Goal: Task Accomplishment & Management: Manage account settings

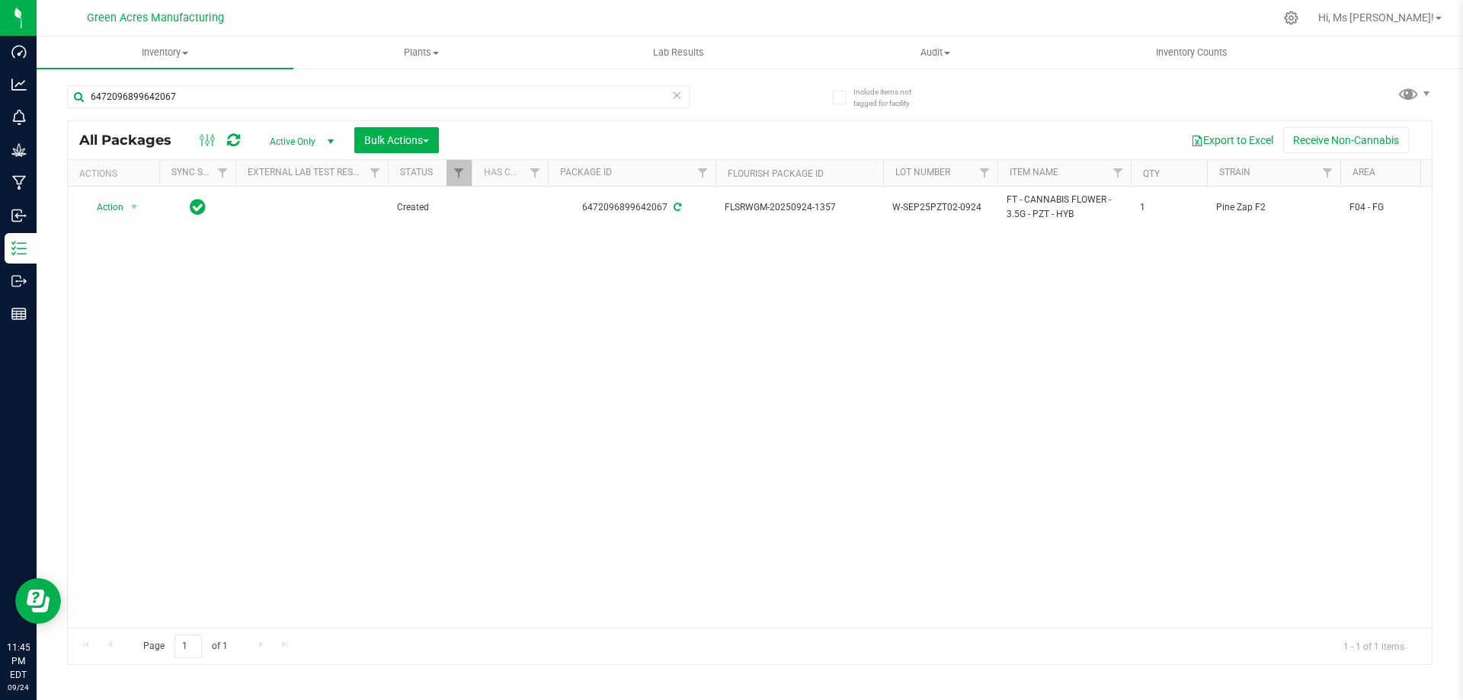
click at [1288, 400] on div "Action Action Adjust qty Create package Edit attributes Global inventory Locate…" at bounding box center [750, 407] width 1364 height 441
click at [178, 57] on span "Inventory" at bounding box center [165, 53] width 257 height 14
click at [165, 190] on span "From bill of materials" at bounding box center [106, 183] width 138 height 13
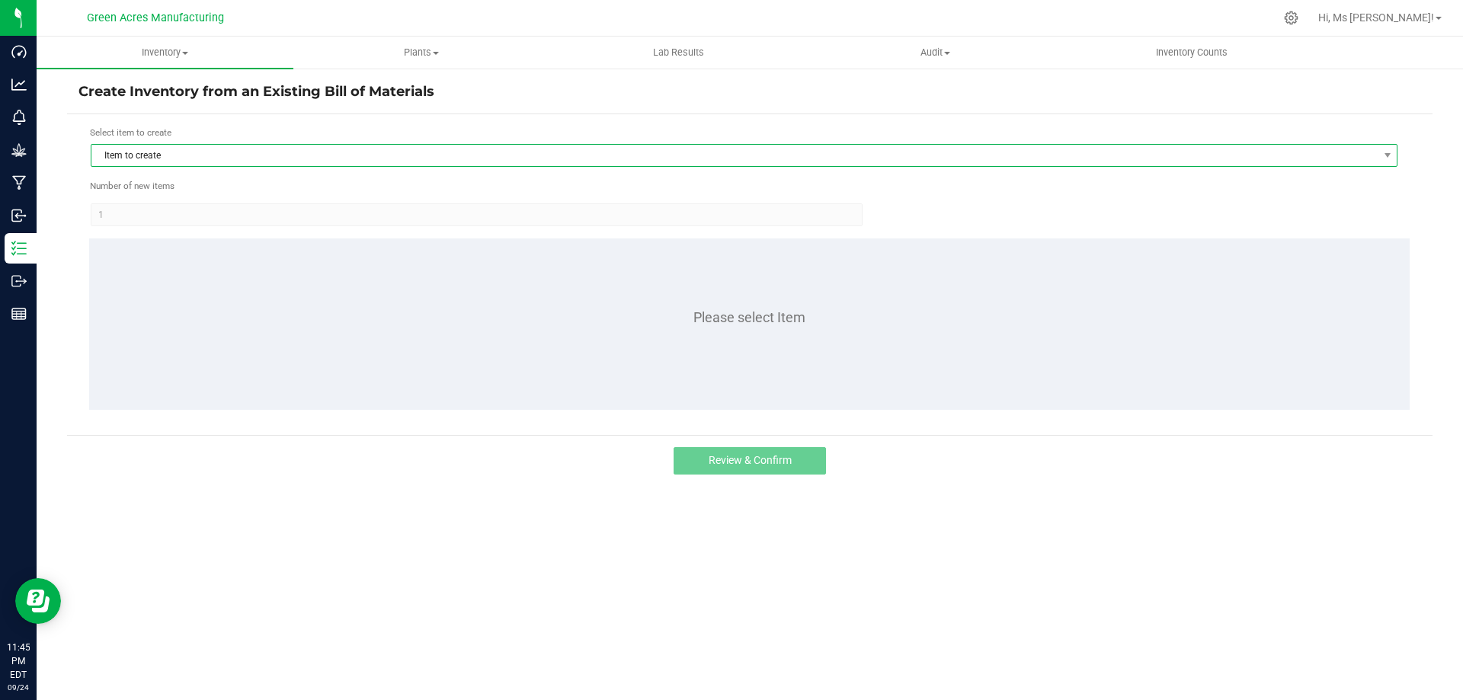
click at [409, 159] on span "Item to create" at bounding box center [734, 155] width 1286 height 21
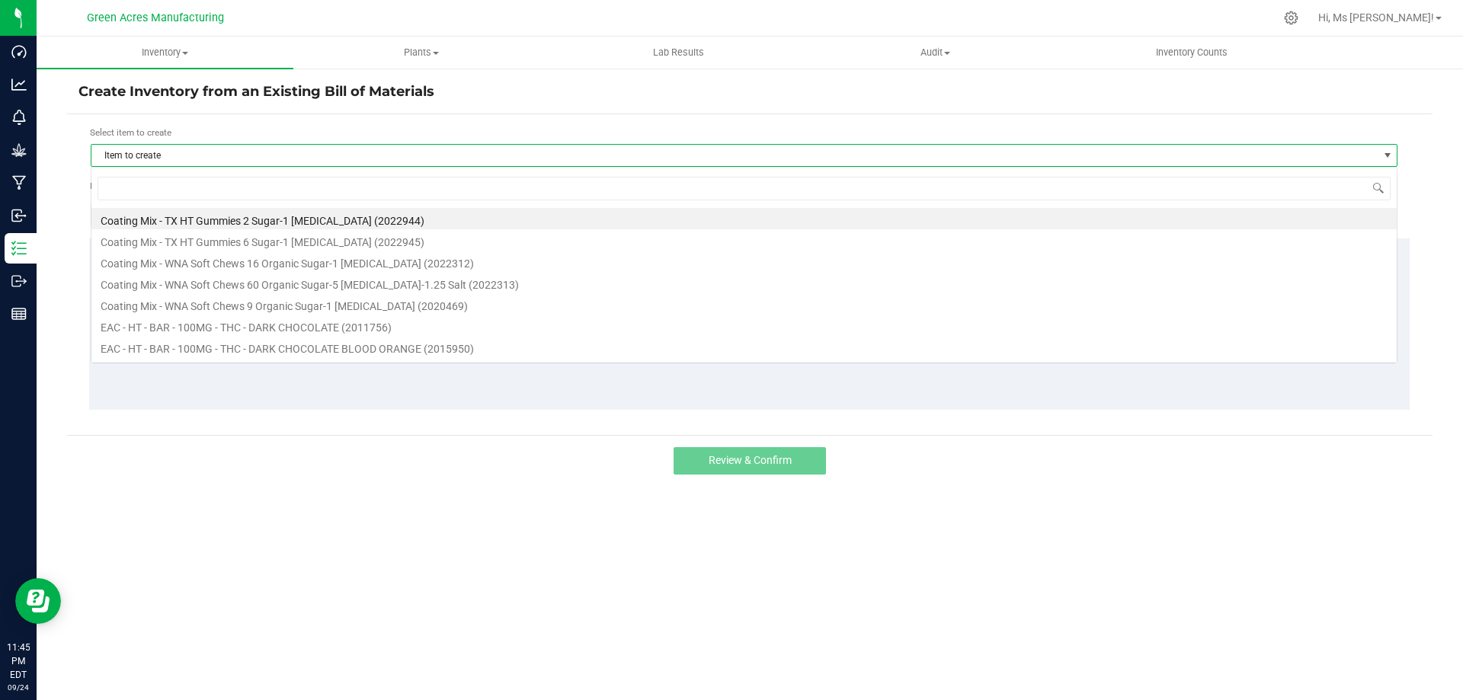
scroll to position [23, 1307]
type input "PGP"
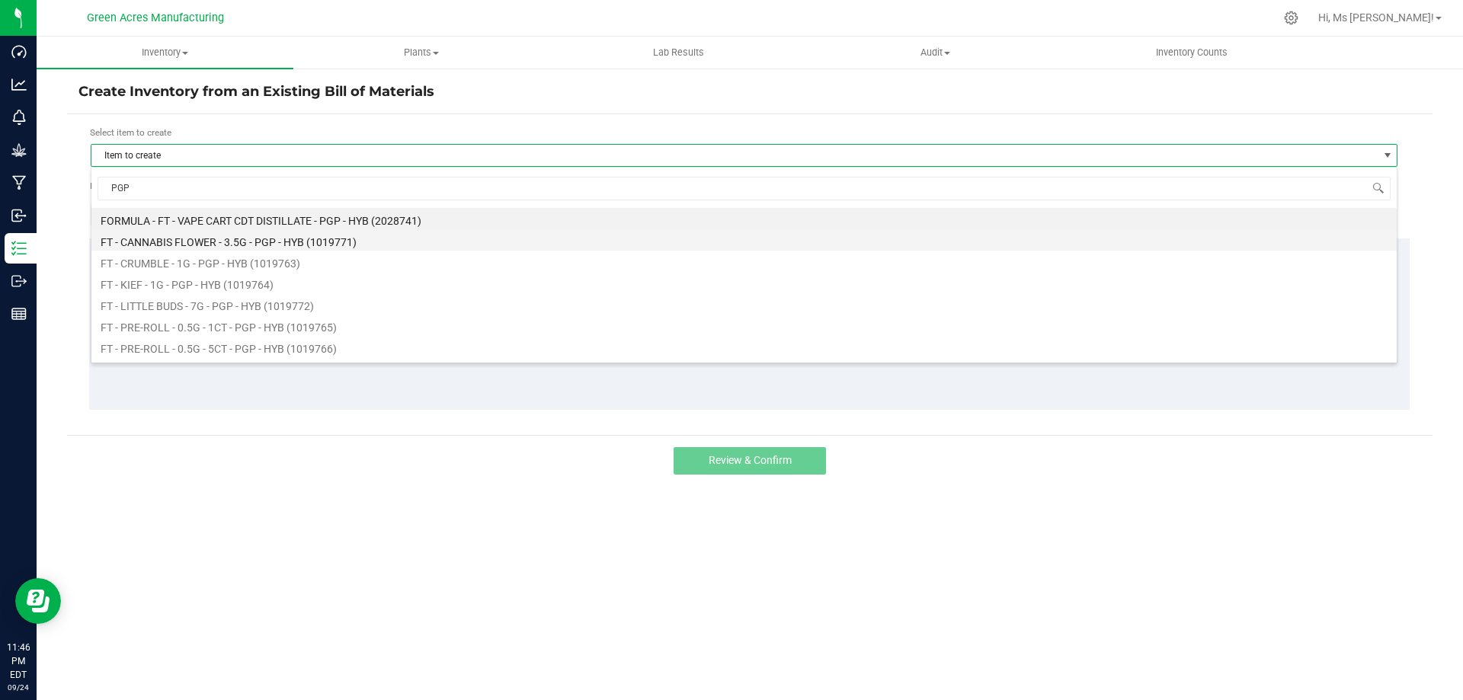
click at [407, 238] on li "FT - CANNABIS FLOWER - 3.5G - PGP - HYB (1019771)" at bounding box center [744, 239] width 1306 height 21
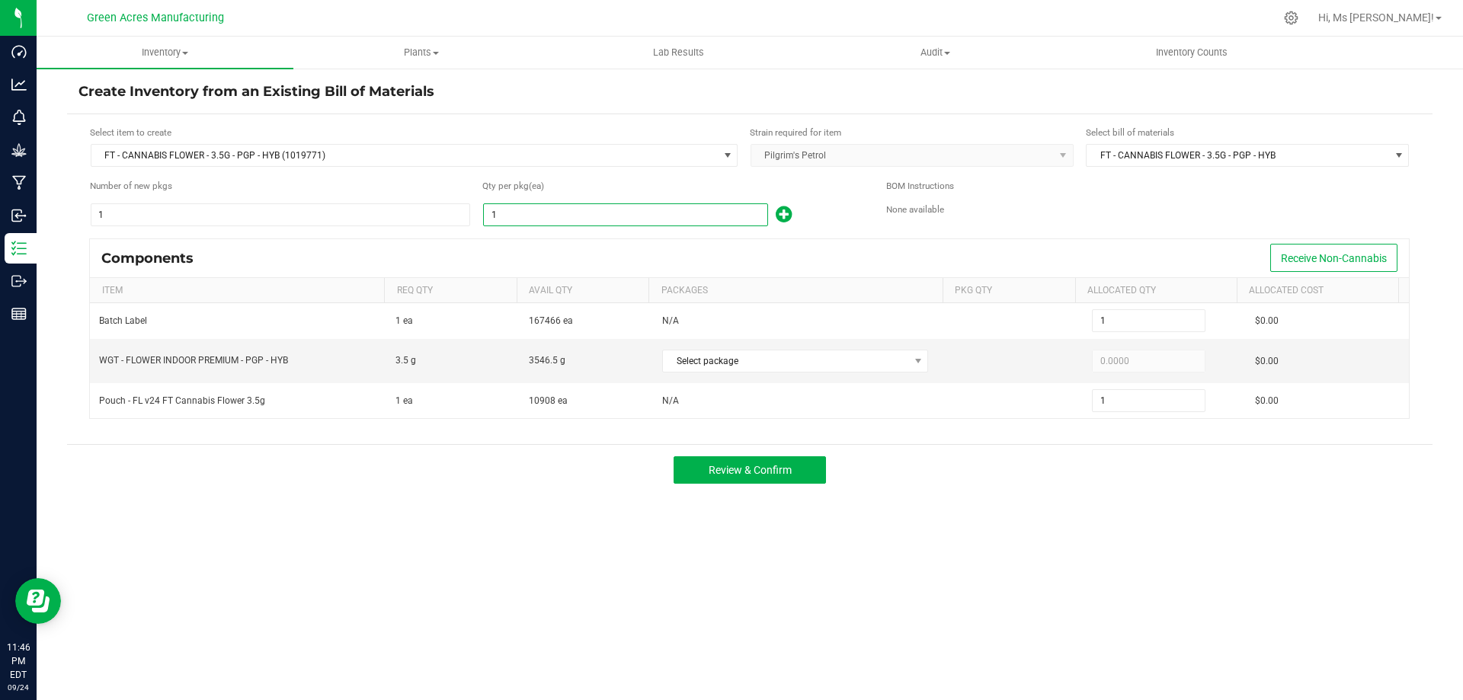
click at [627, 213] on input "1" at bounding box center [626, 214] width 284 height 21
type input "9"
type input "96"
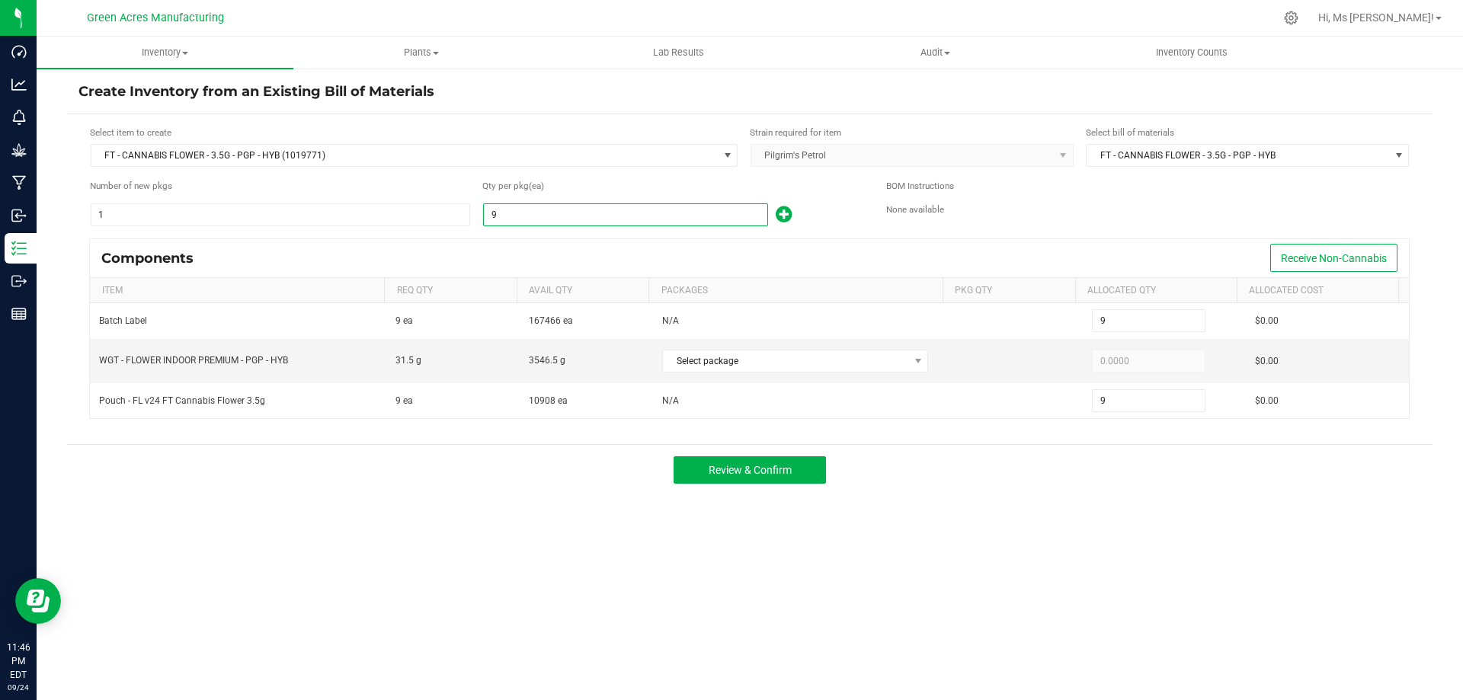
type input "96"
type input "965"
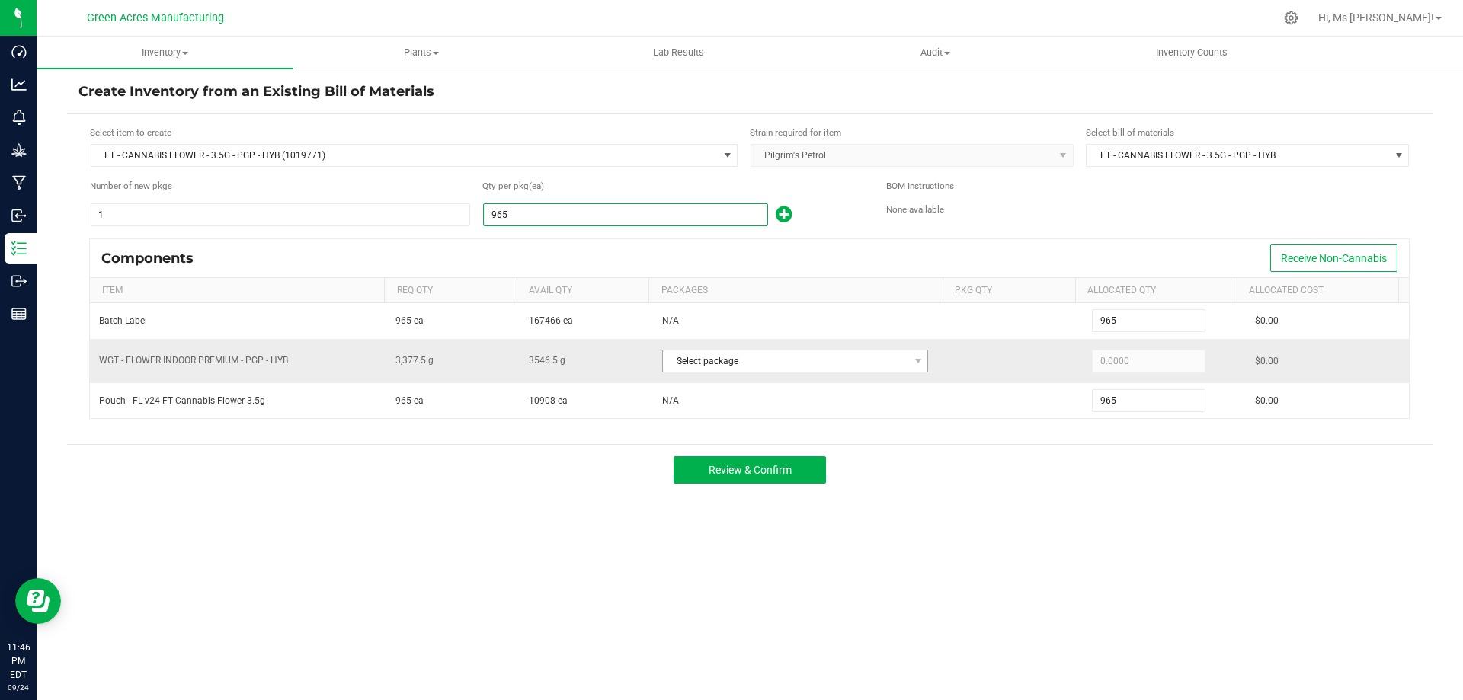
type input "965"
click at [819, 367] on span "Select package" at bounding box center [785, 361] width 245 height 21
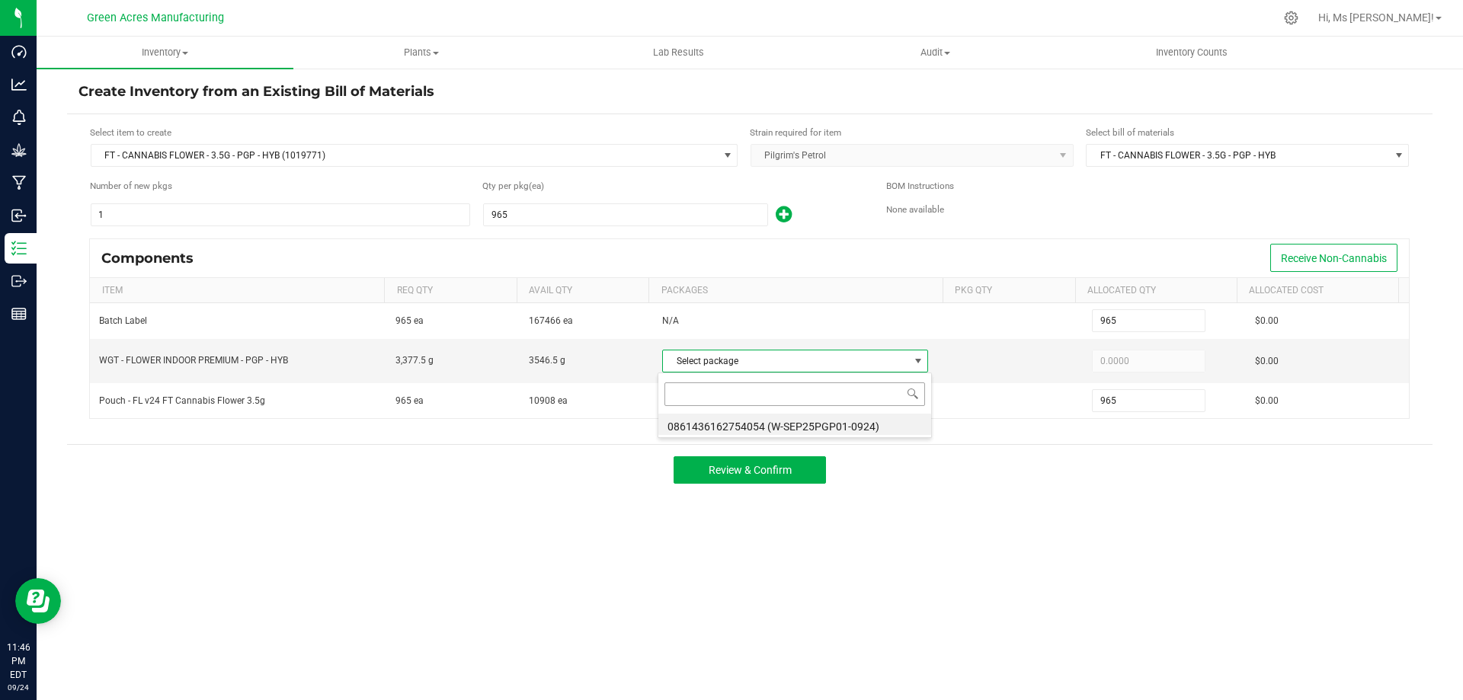
scroll to position [23, 263]
click at [850, 424] on li "0861436162754054 (W-SEP25PGP01-0924)" at bounding box center [794, 424] width 273 height 21
type input "3,377.5000"
click at [799, 470] on button "Review & Confirm" at bounding box center [750, 470] width 152 height 27
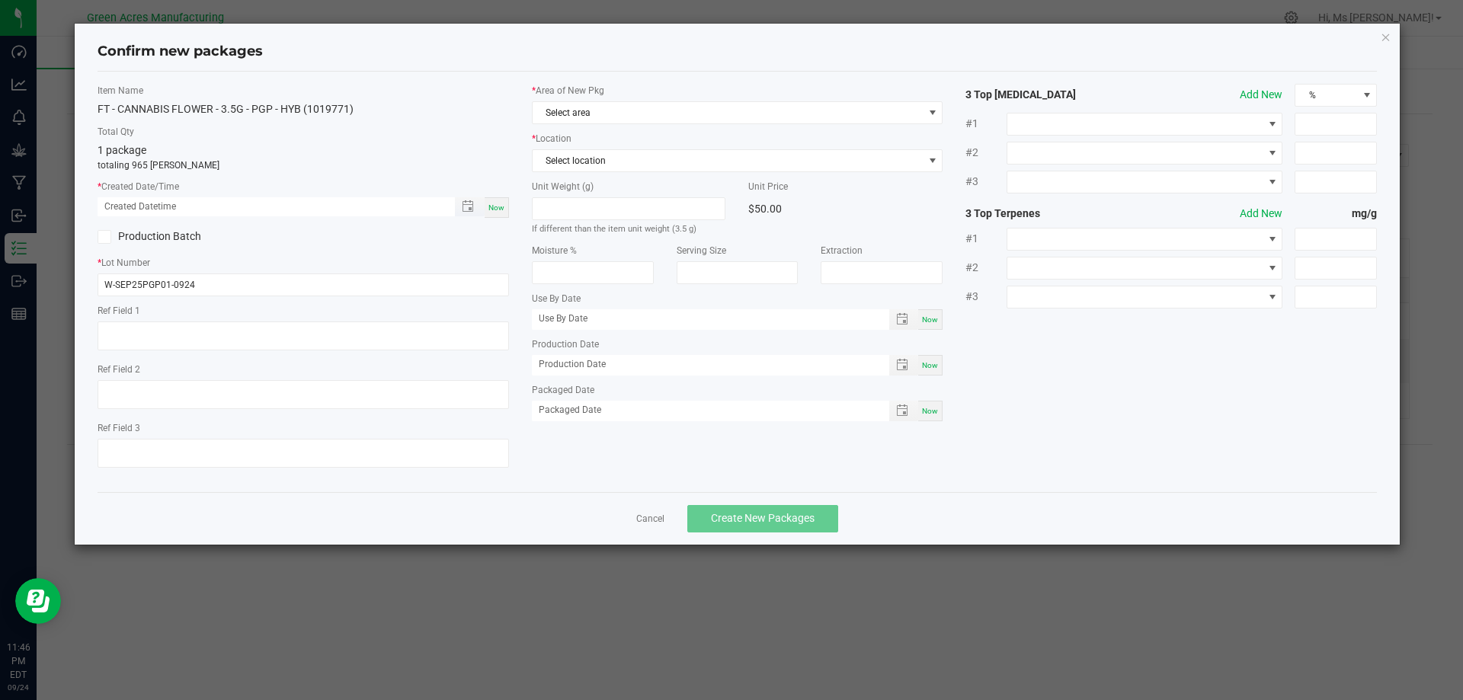
click at [478, 213] on span "Toggle popup" at bounding box center [470, 206] width 30 height 19
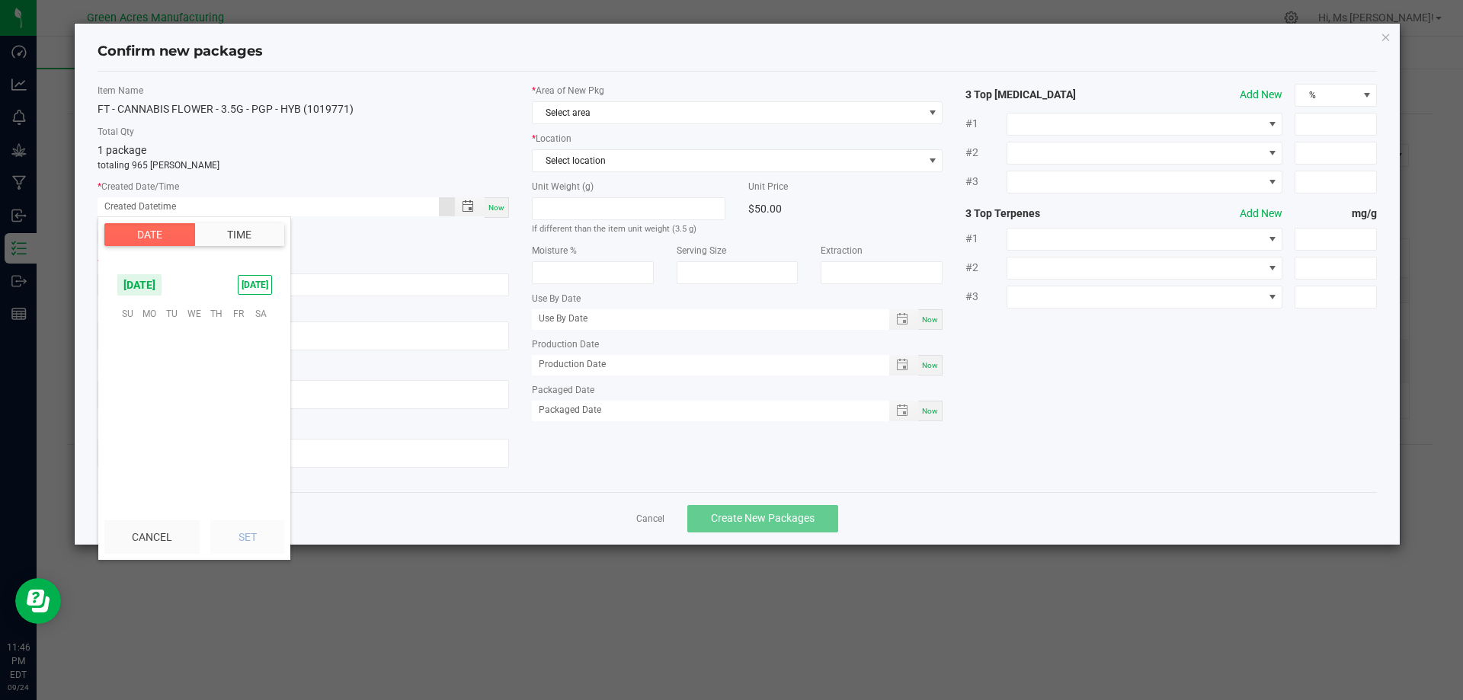
scroll to position [247172, 0]
click at [494, 207] on span "Now" at bounding box center [497, 207] width 16 height 8
type input "[DATE] 11:46 PM"
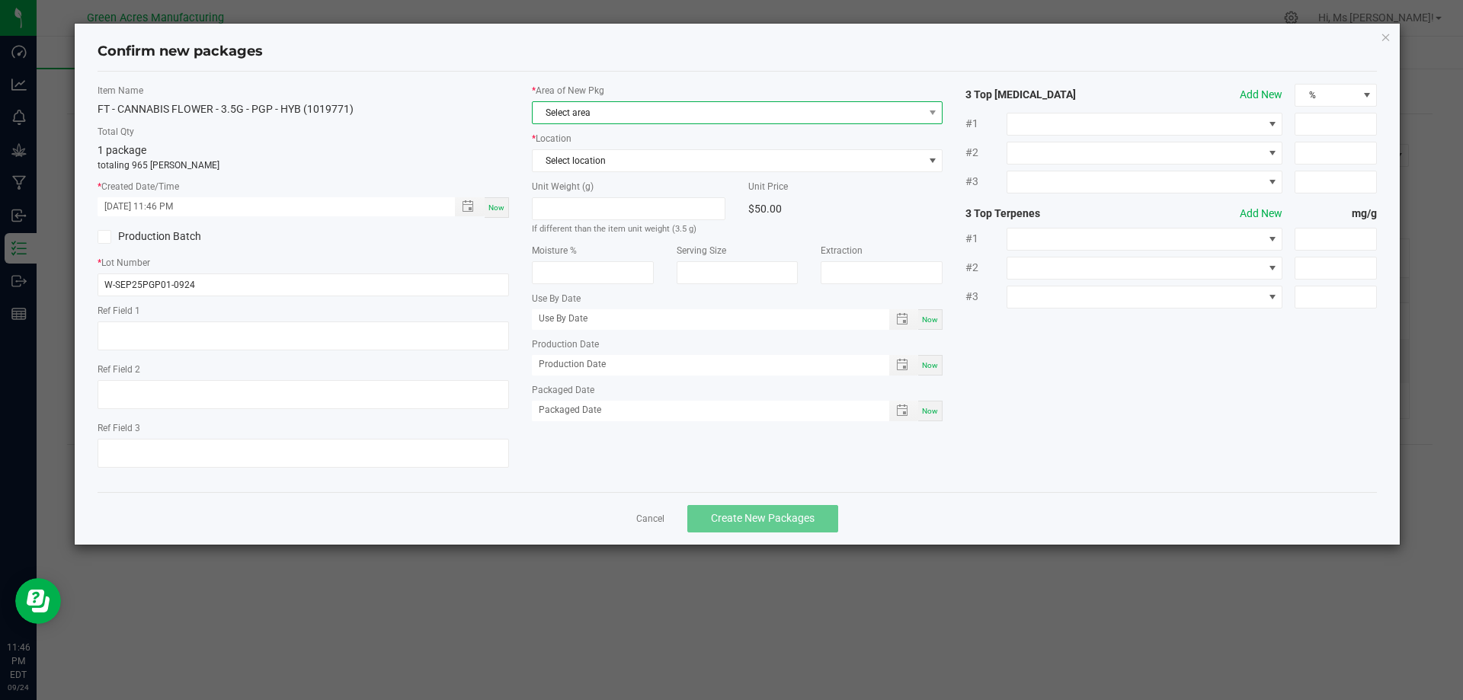
click at [656, 109] on span "Select area" at bounding box center [728, 112] width 391 height 21
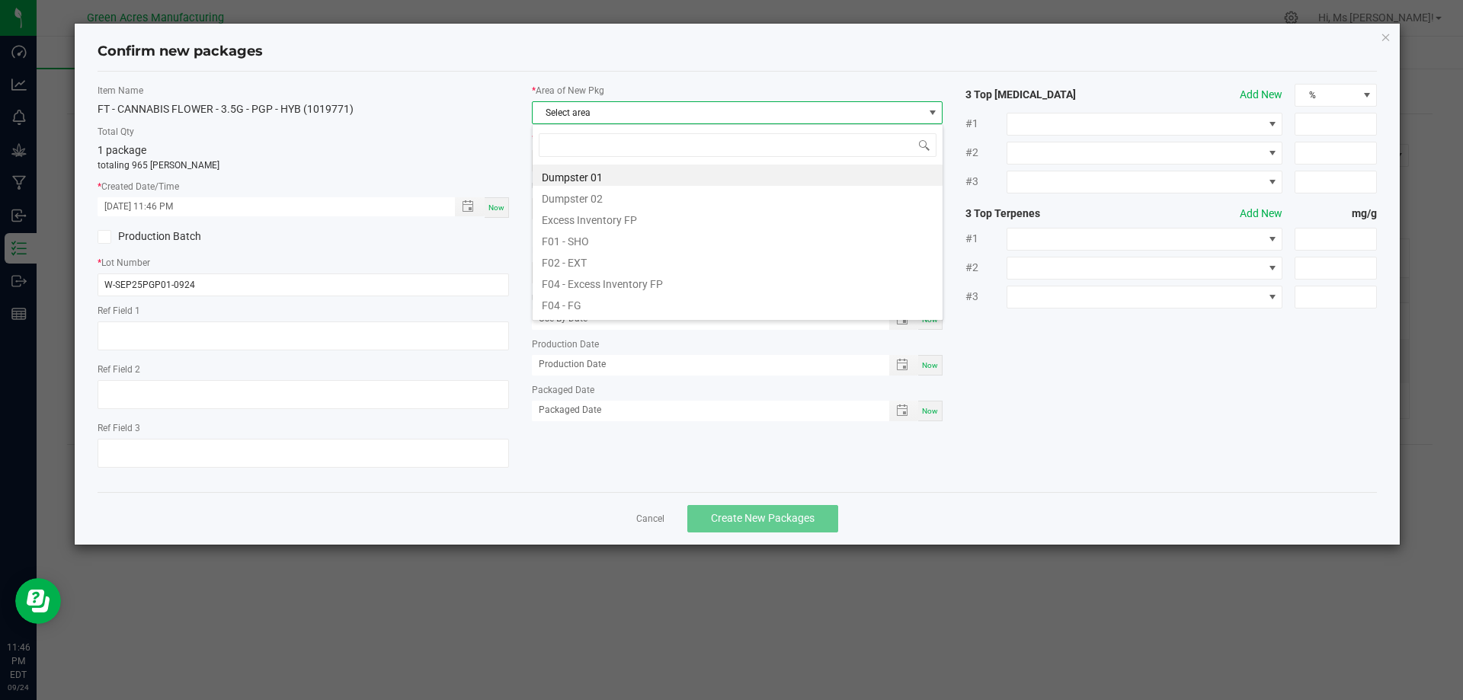
scroll to position [23, 412]
type input "FG"
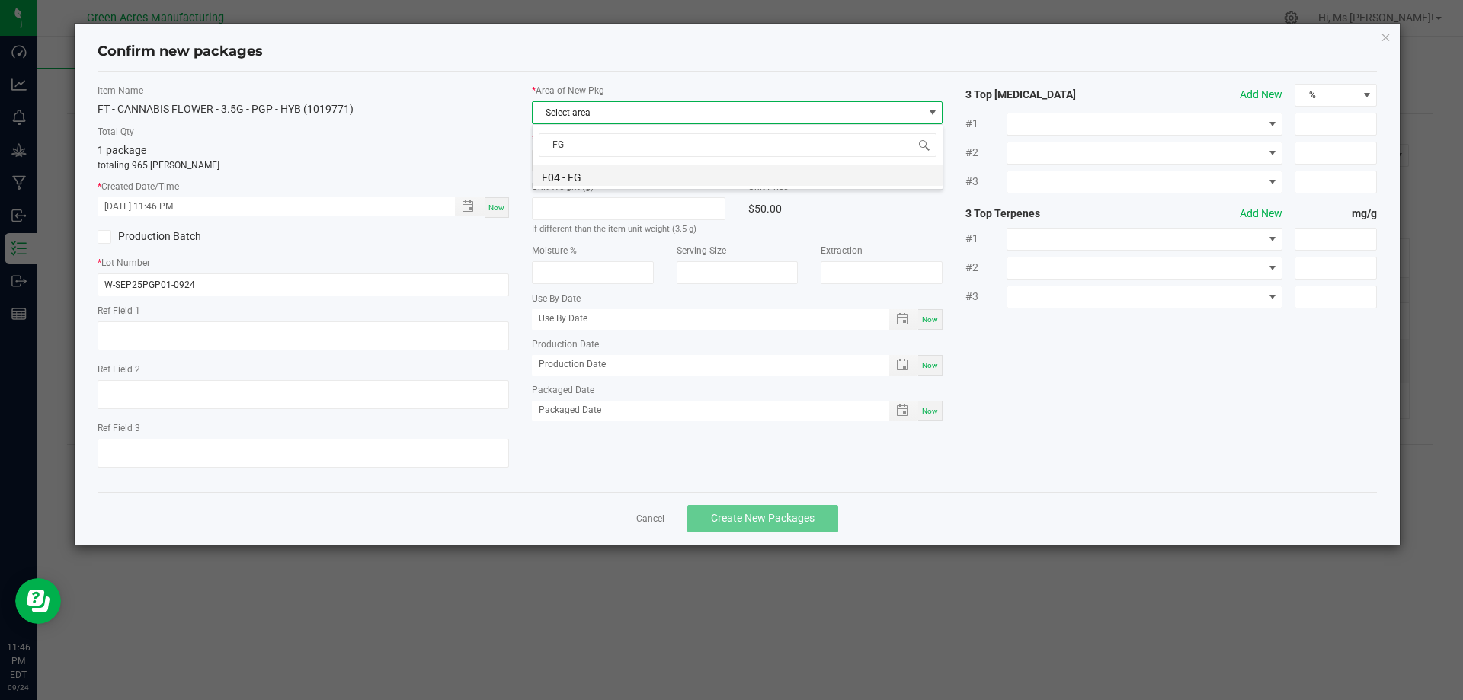
click at [616, 178] on li "F04 - FG" at bounding box center [738, 175] width 410 height 21
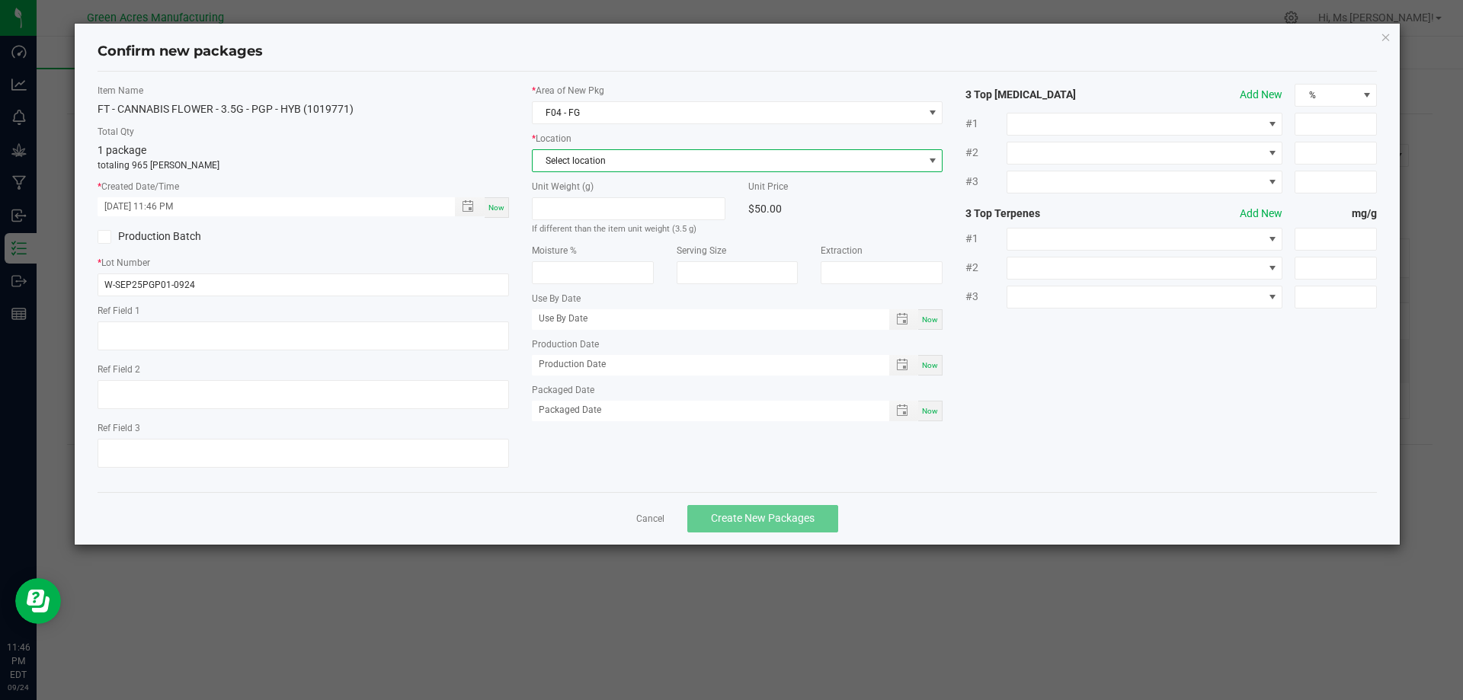
click at [615, 160] on span "Select location" at bounding box center [728, 160] width 391 height 21
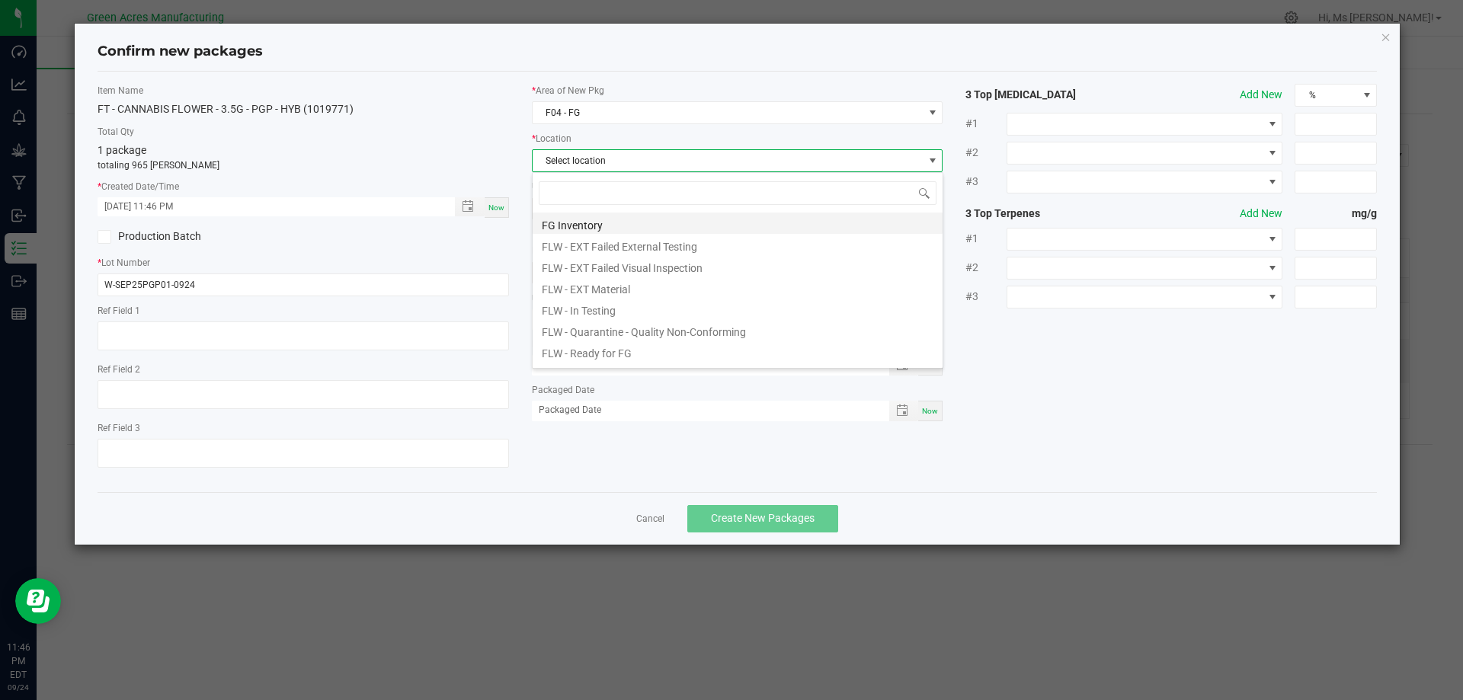
click at [618, 224] on li "FG Inventory" at bounding box center [738, 223] width 410 height 21
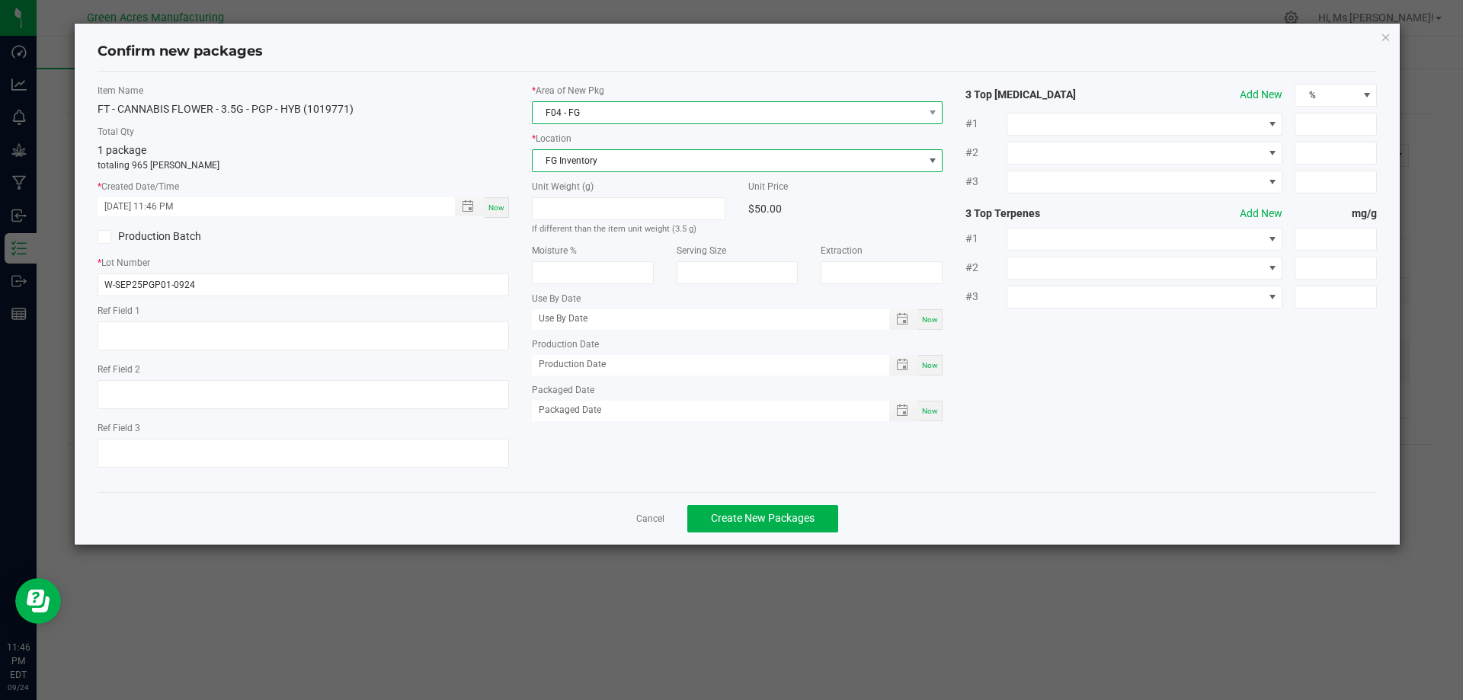
click at [622, 113] on span "F04 - FG" at bounding box center [728, 112] width 391 height 21
type input "PAN"
click at [591, 200] on li "Pantry / Secured Vault" at bounding box center [738, 196] width 410 height 21
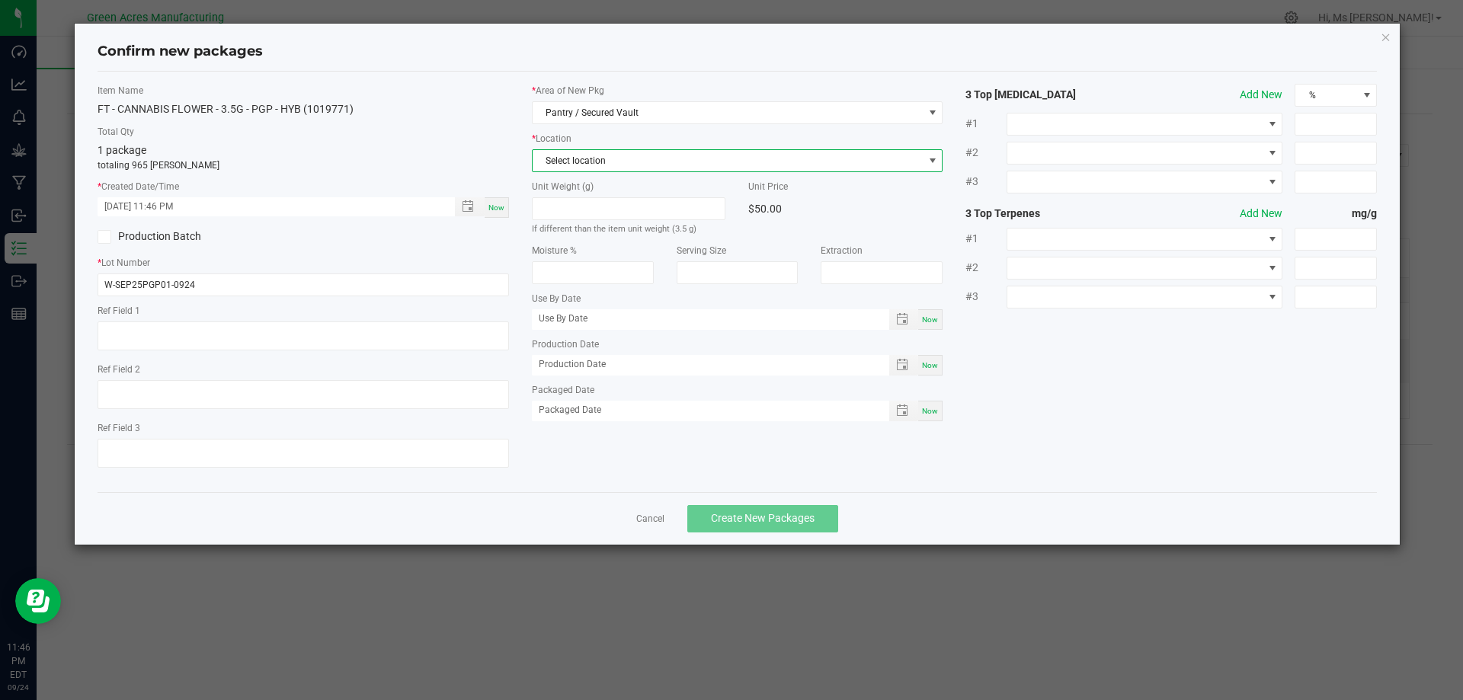
click at [609, 168] on span "Select location" at bounding box center [728, 160] width 391 height 21
click at [597, 244] on li "Intake" at bounding box center [738, 244] width 410 height 21
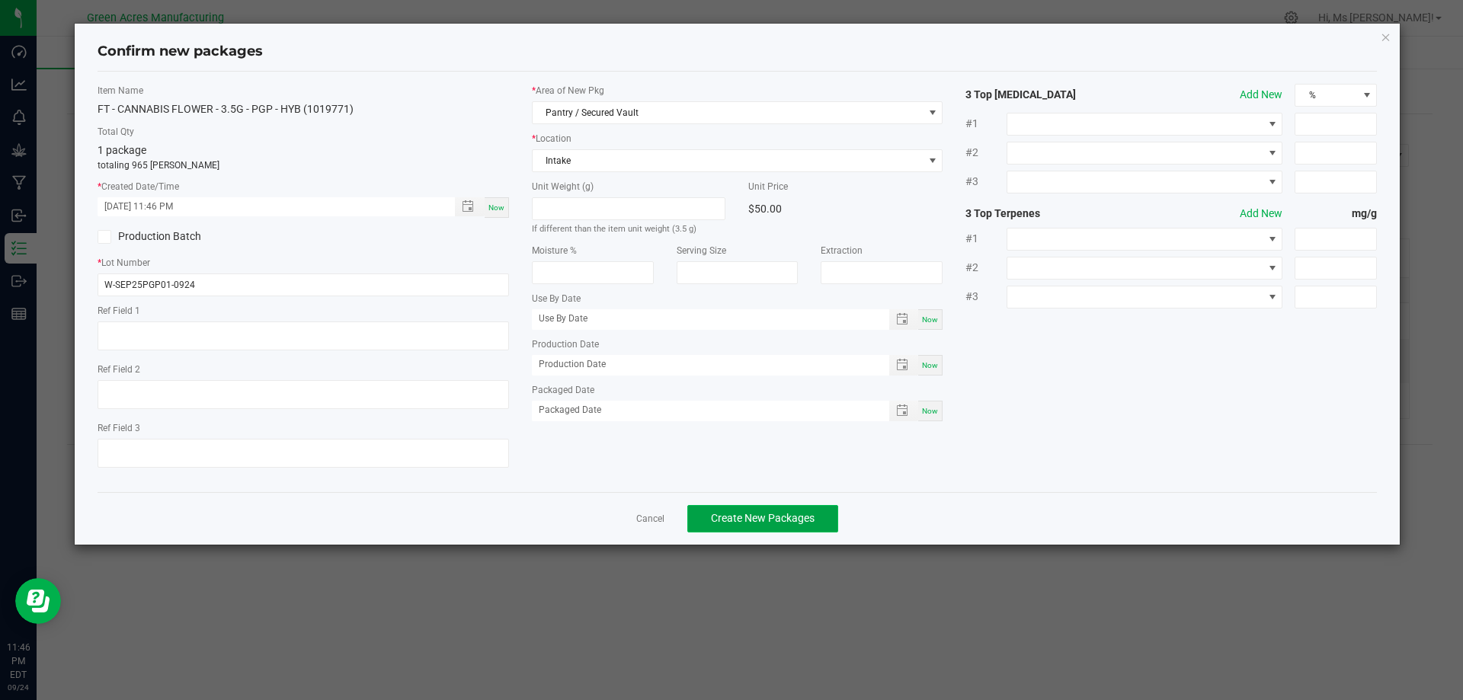
click at [783, 524] on span "Create New Packages" at bounding box center [763, 518] width 104 height 12
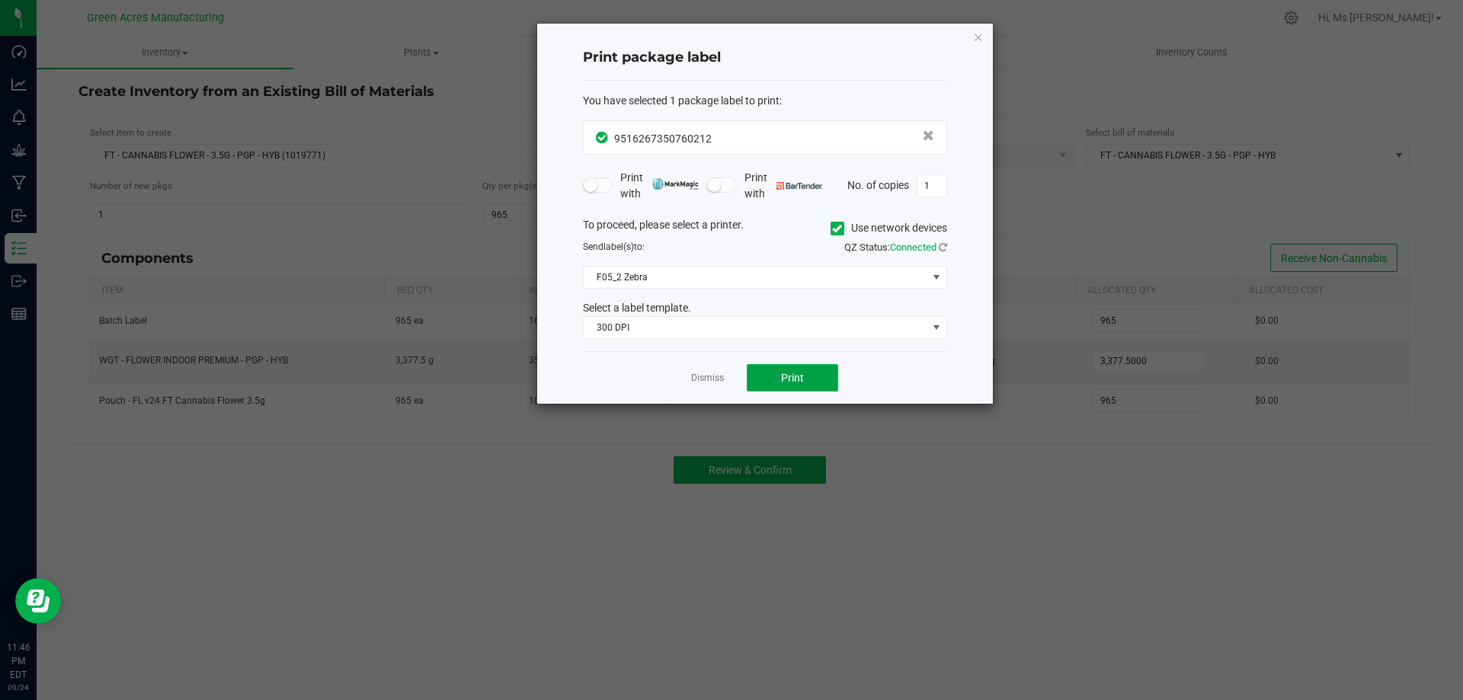
click at [814, 381] on button "Print" at bounding box center [792, 377] width 91 height 27
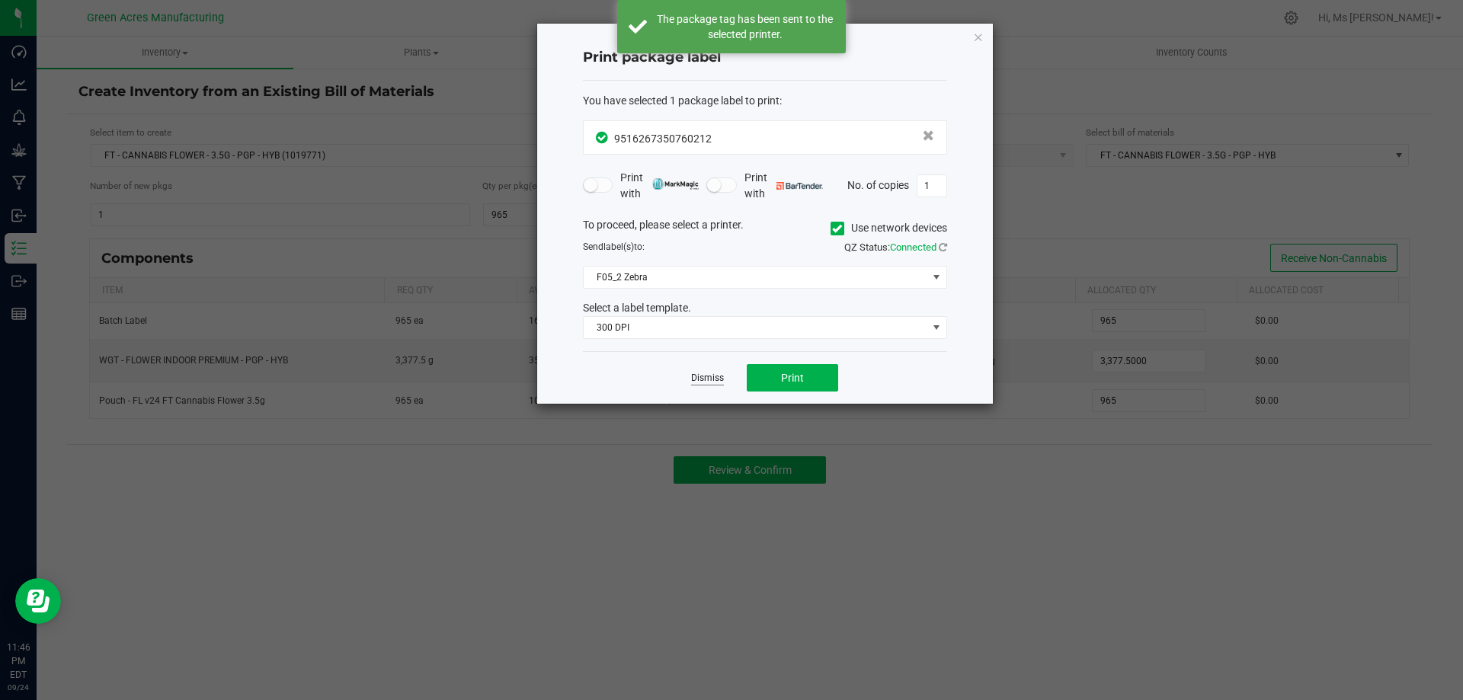
click at [707, 376] on link "Dismiss" at bounding box center [707, 378] width 33 height 13
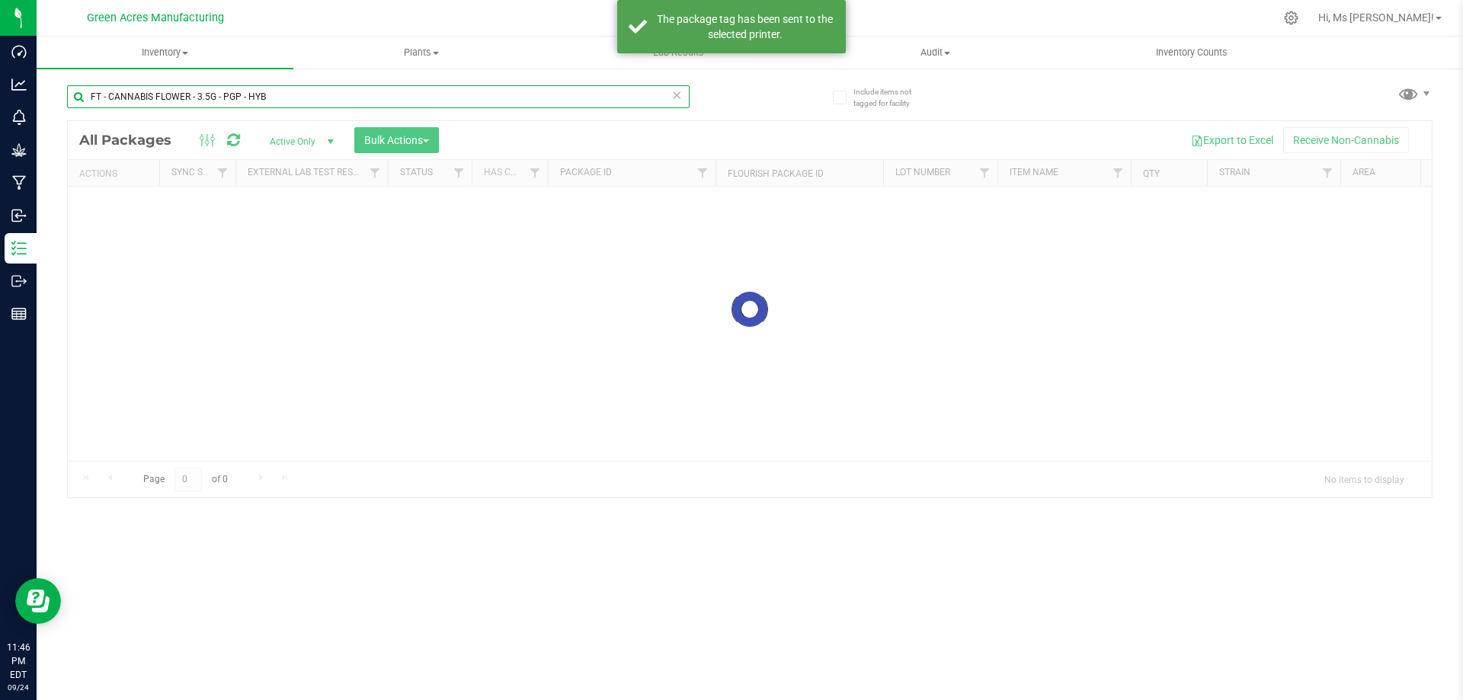
click at [232, 93] on input "FT - CANNABIS FLOWER - 3.5G - PGP - HYB" at bounding box center [378, 96] width 623 height 23
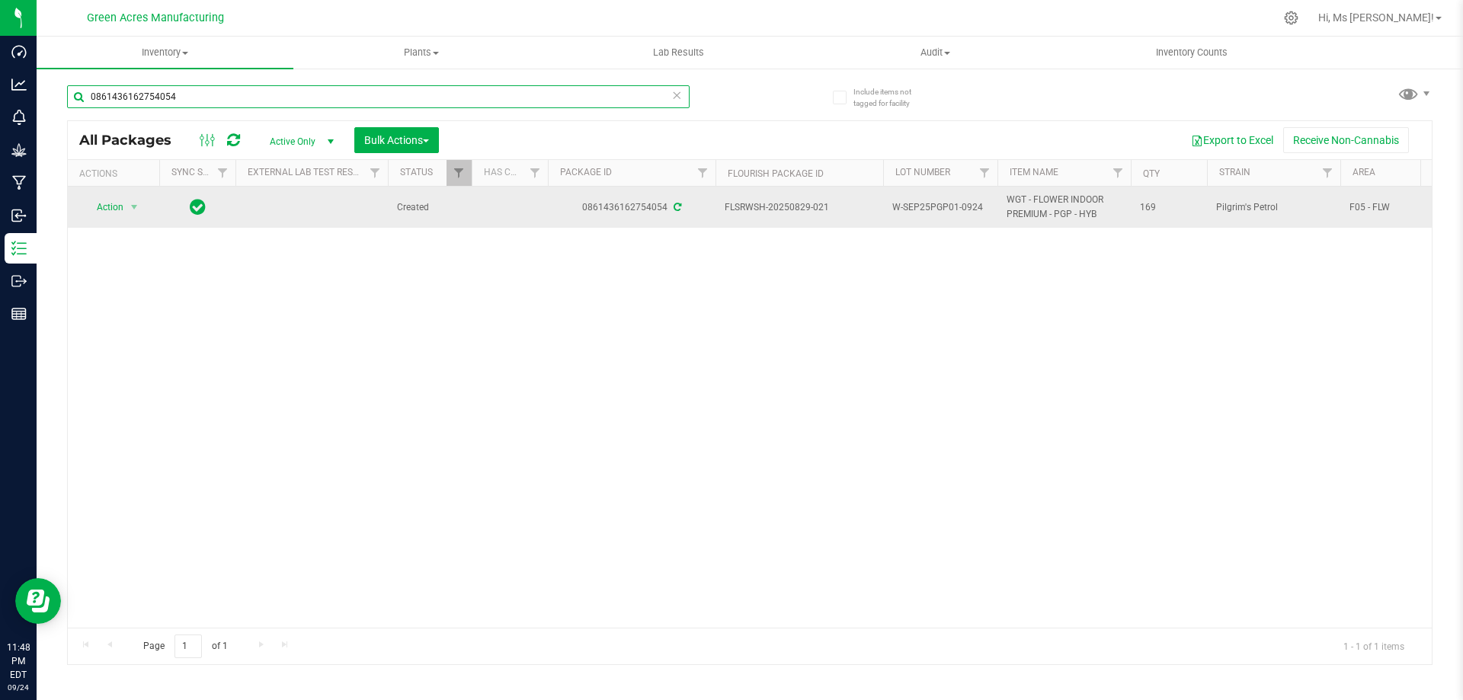
type input "0861436162754054"
click at [127, 194] on td "Action Action Adjust qty Create package Edit attributes Global inventory Locate…" at bounding box center [113, 207] width 91 height 41
click at [127, 211] on span "select" at bounding box center [134, 207] width 19 height 21
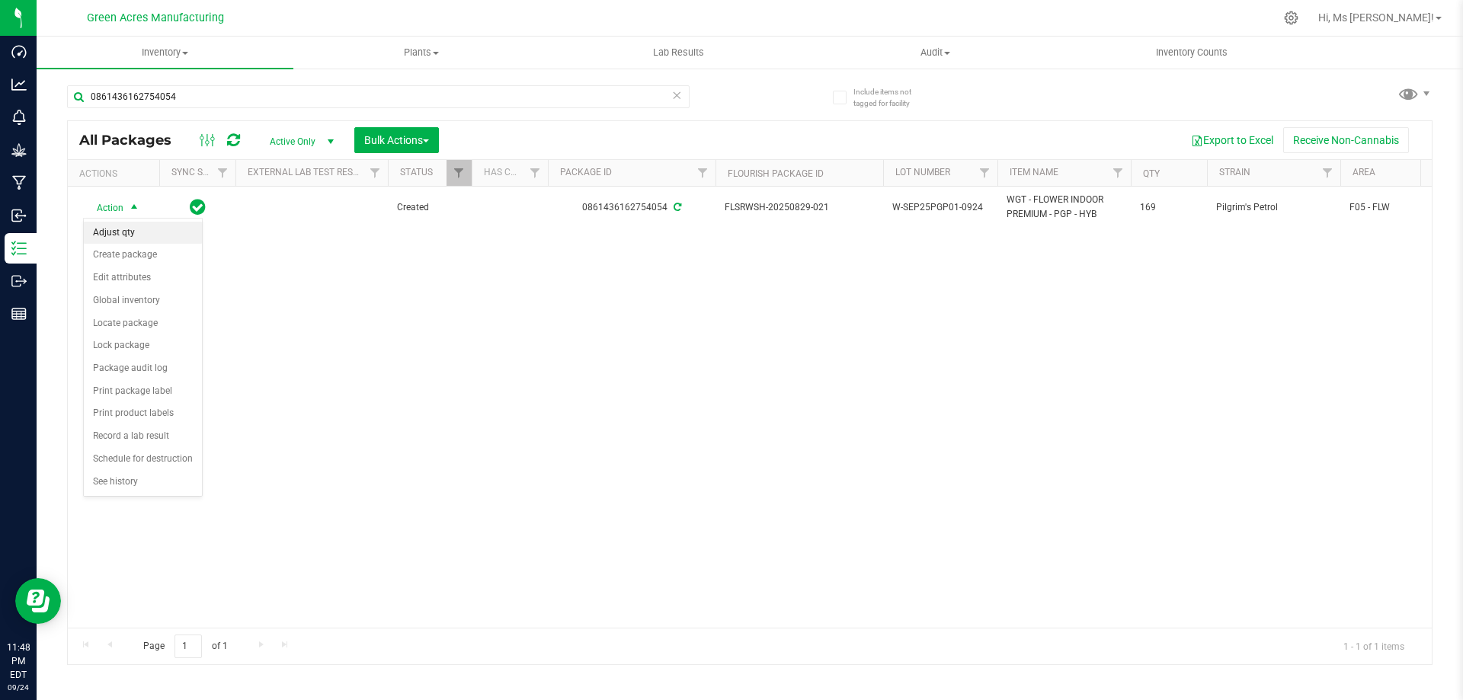
click at [132, 229] on li "Adjust qty" at bounding box center [143, 233] width 118 height 23
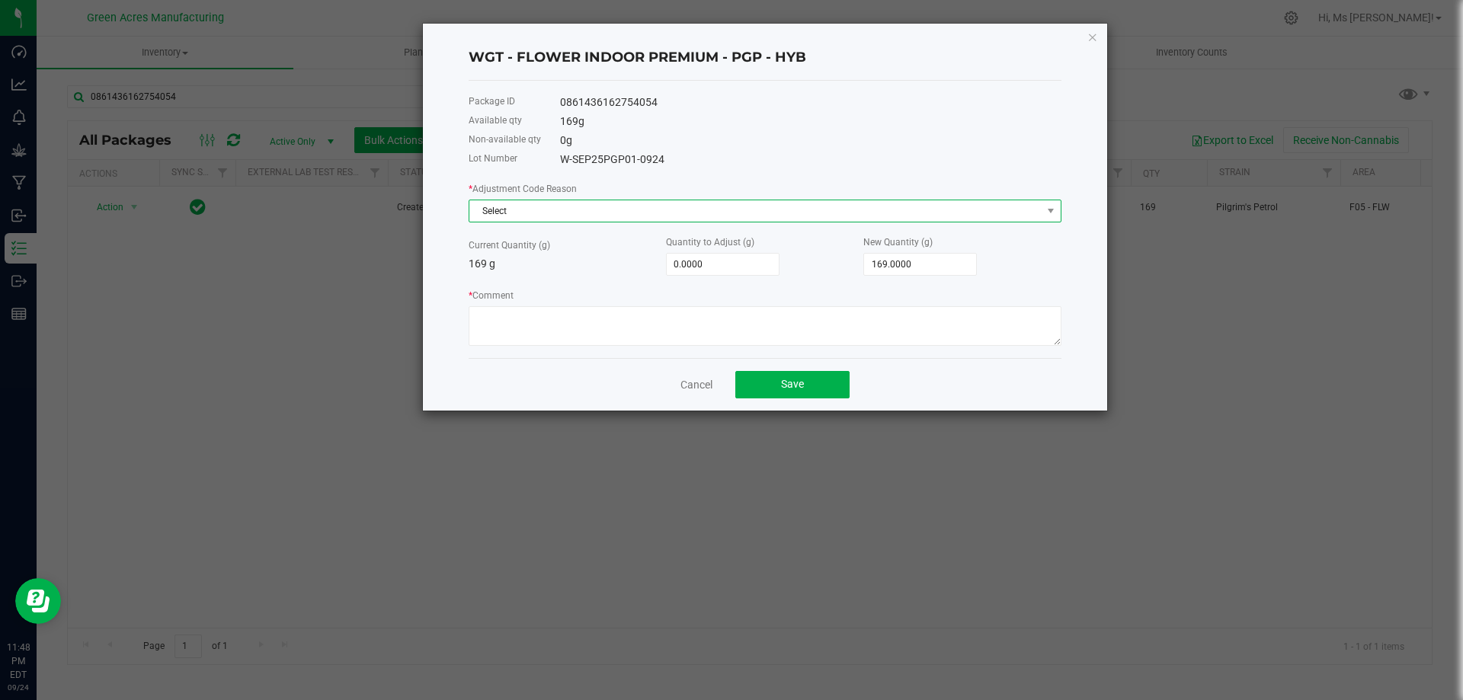
click at [582, 207] on span "Select" at bounding box center [755, 210] width 572 height 21
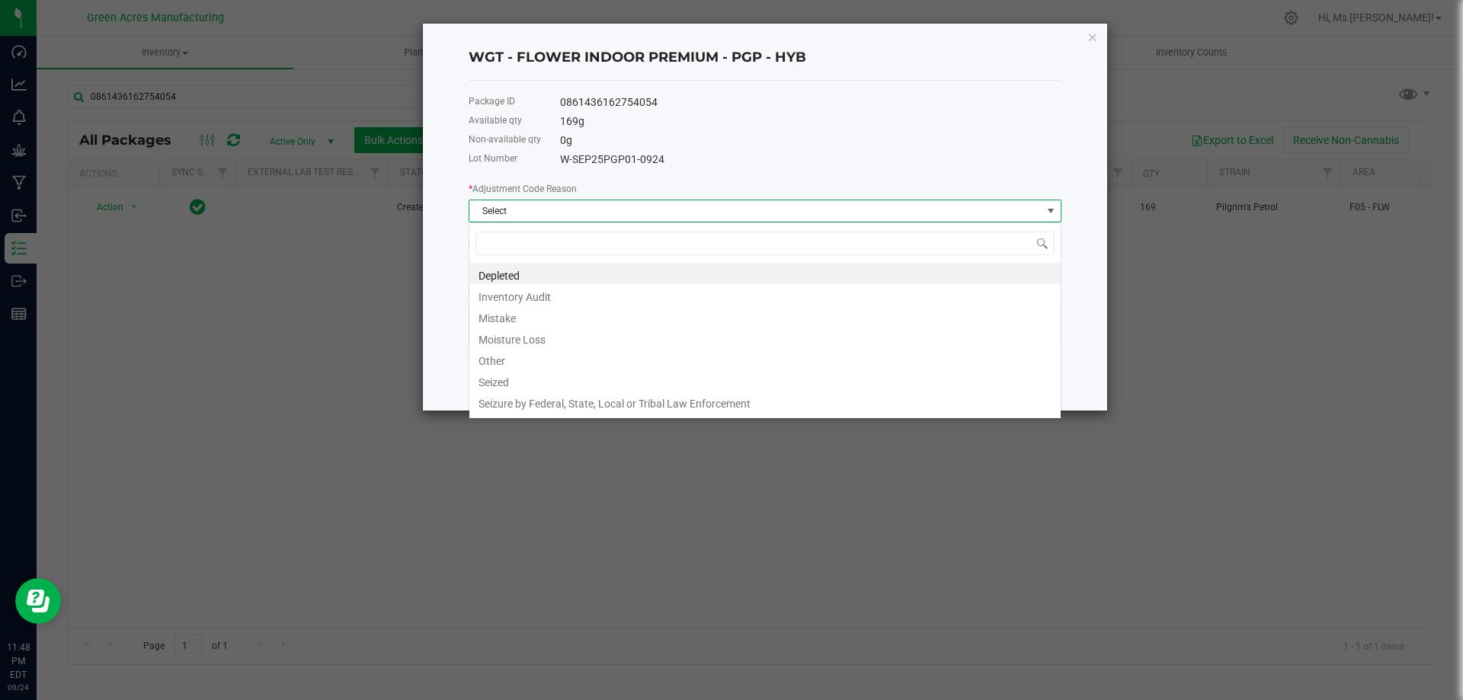
scroll to position [23, 593]
click at [562, 276] on li "Depleted" at bounding box center [764, 273] width 591 height 21
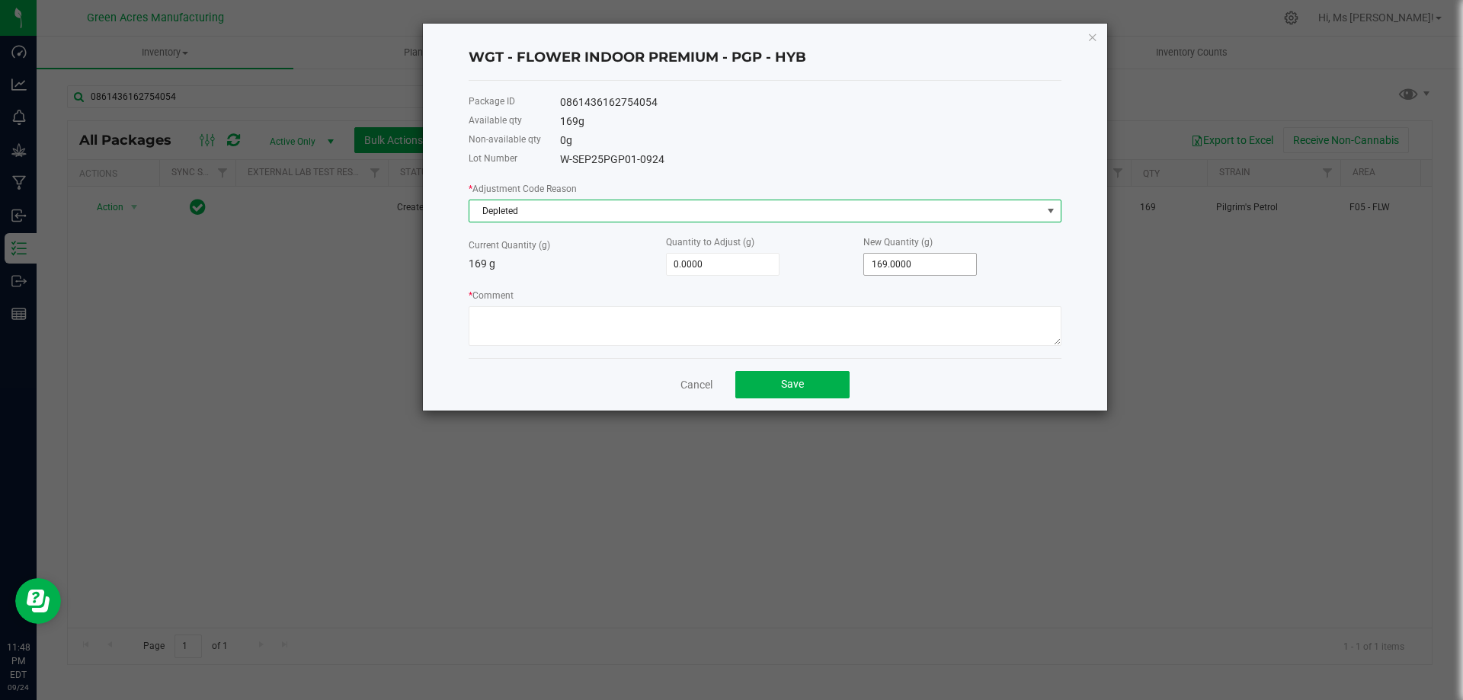
type input "169"
click at [896, 261] on input "169" at bounding box center [920, 264] width 112 height 21
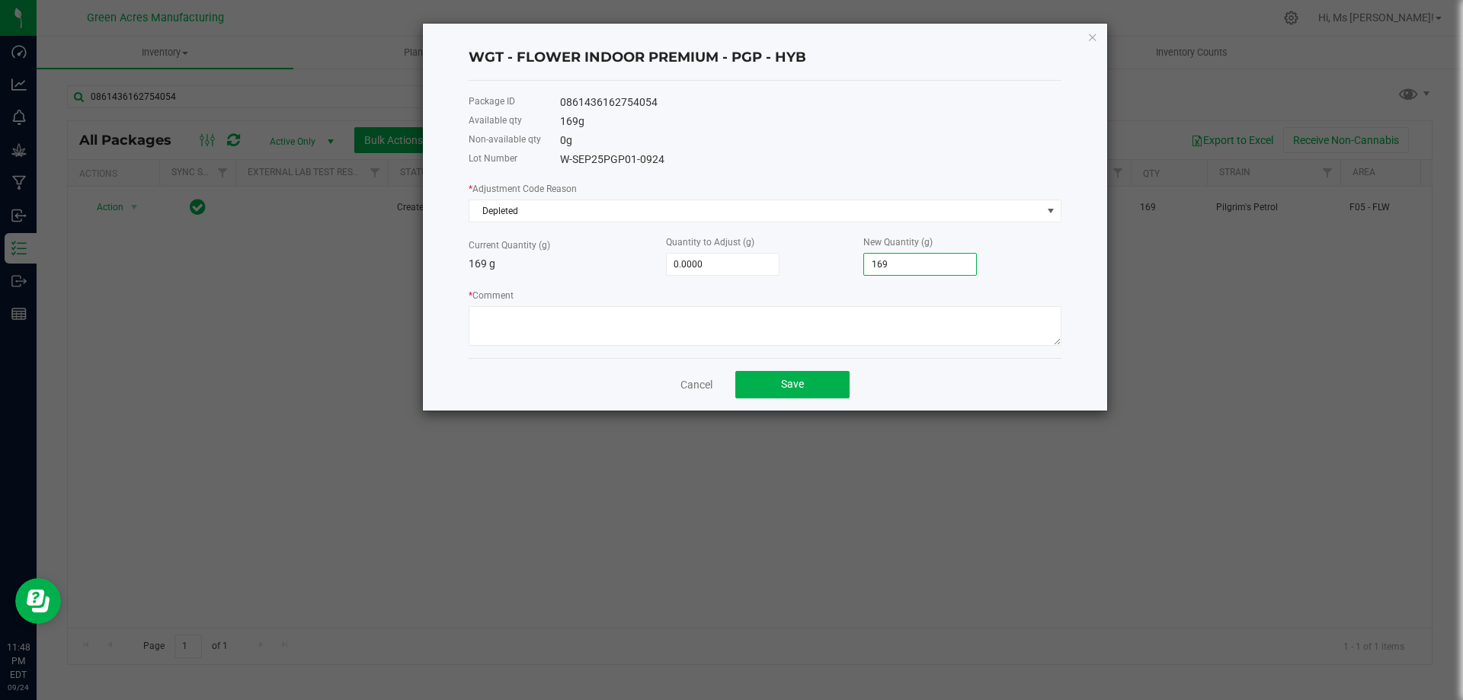
click at [896, 261] on input "169" at bounding box center [920, 264] width 112 height 21
type input "-166.0000"
type input "3"
type input "-131.0000"
type input "38."
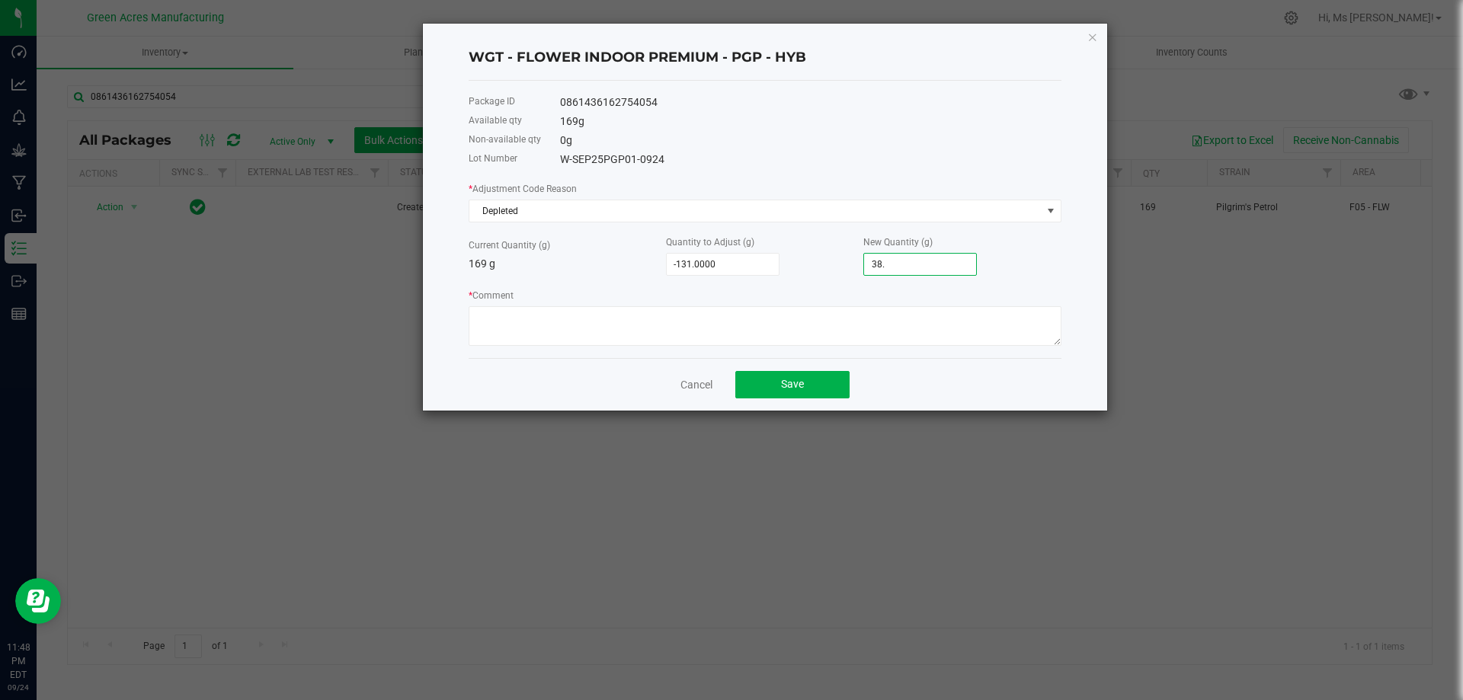
type input "-130.7000"
type input "38.3"
type input "-130.6400"
type input "38.3600"
click at [822, 384] on button "Save" at bounding box center [792, 384] width 114 height 27
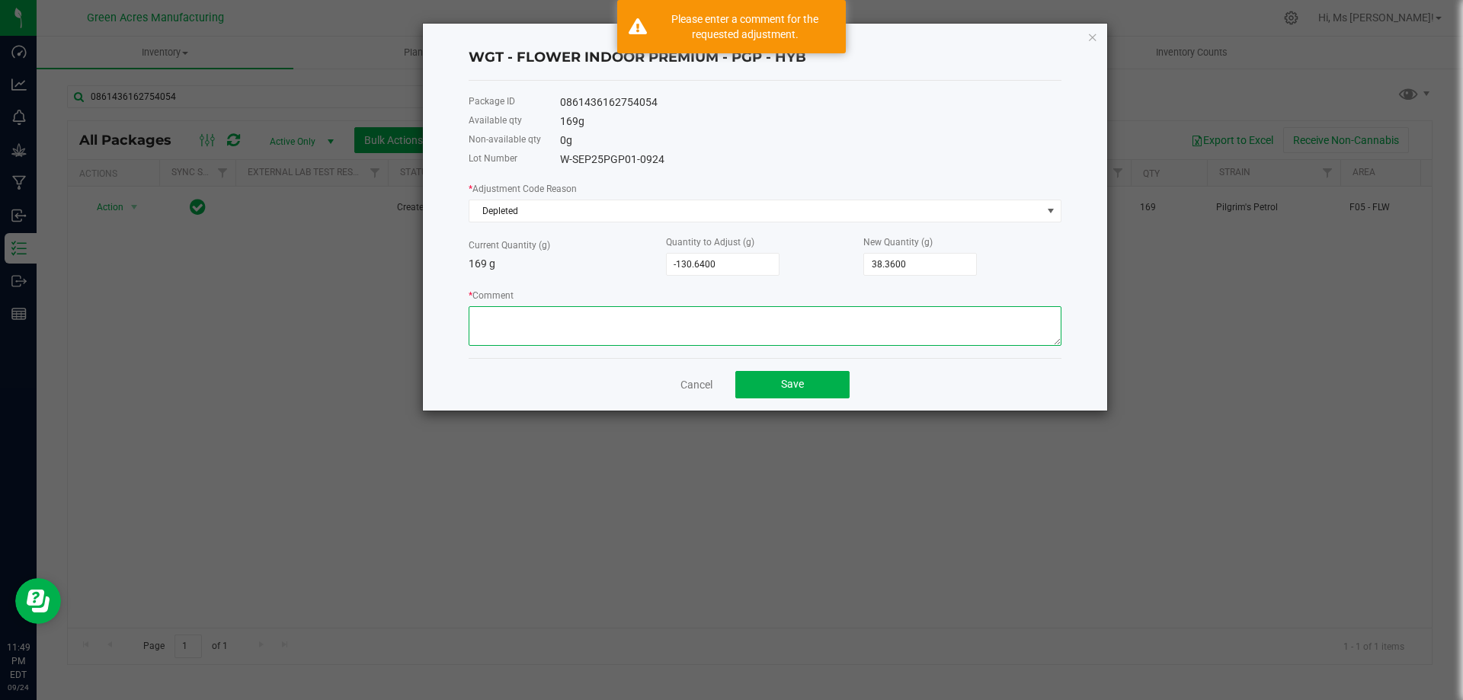
drag, startPoint x: 703, startPoint y: 338, endPoint x: 688, endPoint y: 335, distance: 15.4
click at [696, 338] on textarea "* Comment" at bounding box center [765, 326] width 593 height 40
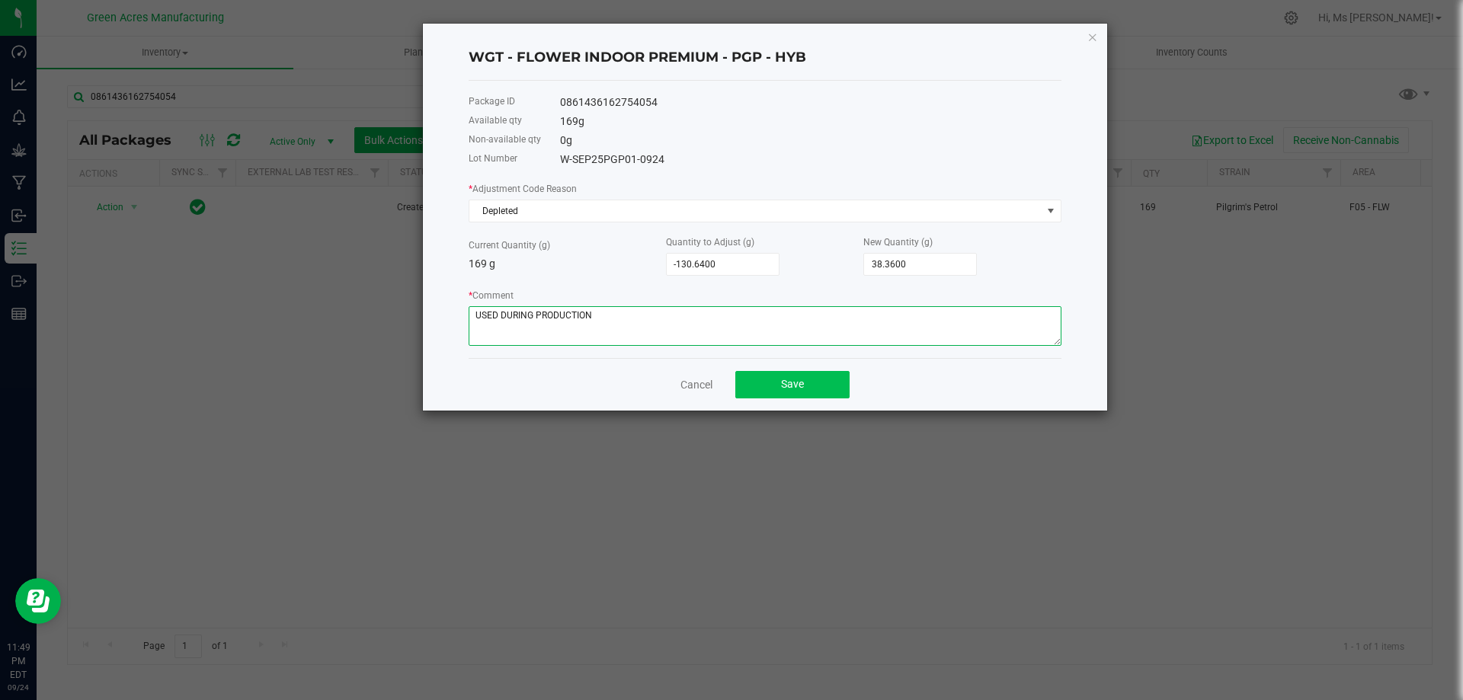
type textarea "USED DURING PRODUCTION"
click at [790, 393] on button "Save" at bounding box center [792, 384] width 114 height 27
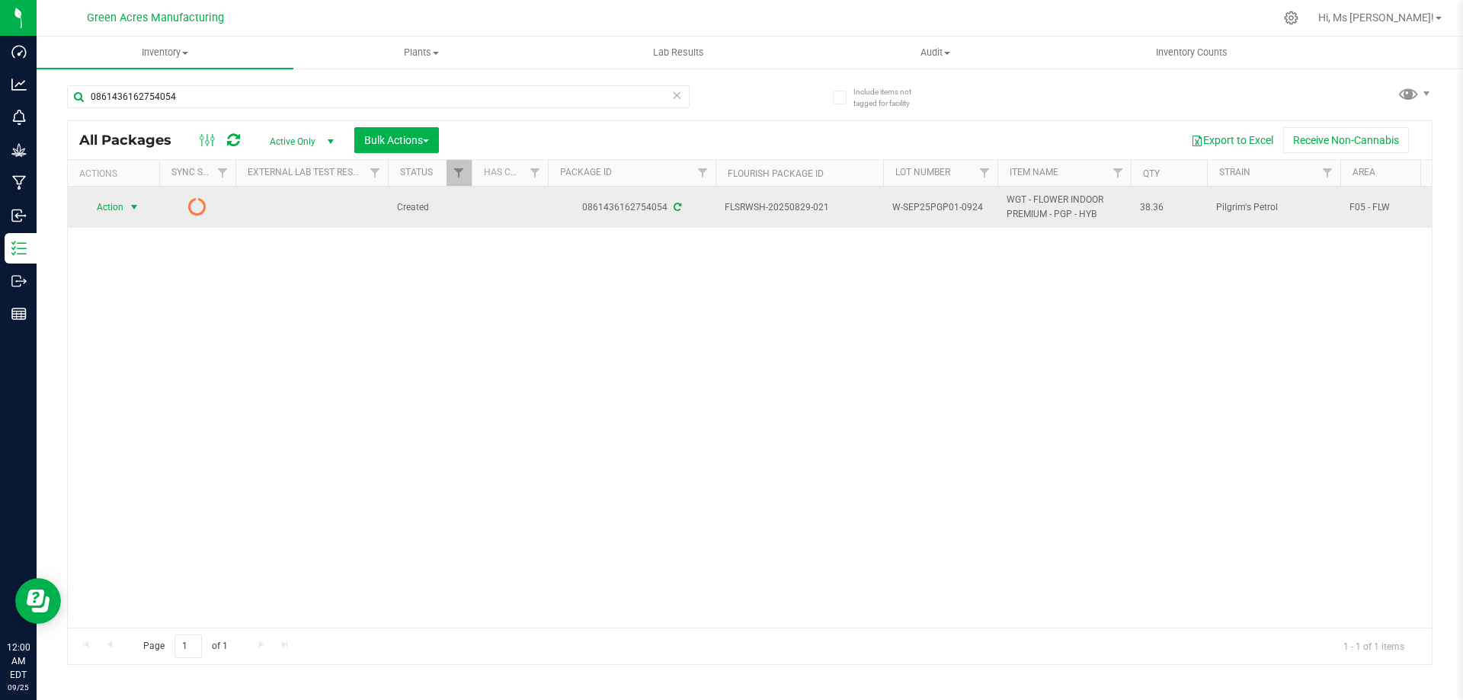
click at [118, 207] on span "Action" at bounding box center [103, 207] width 41 height 21
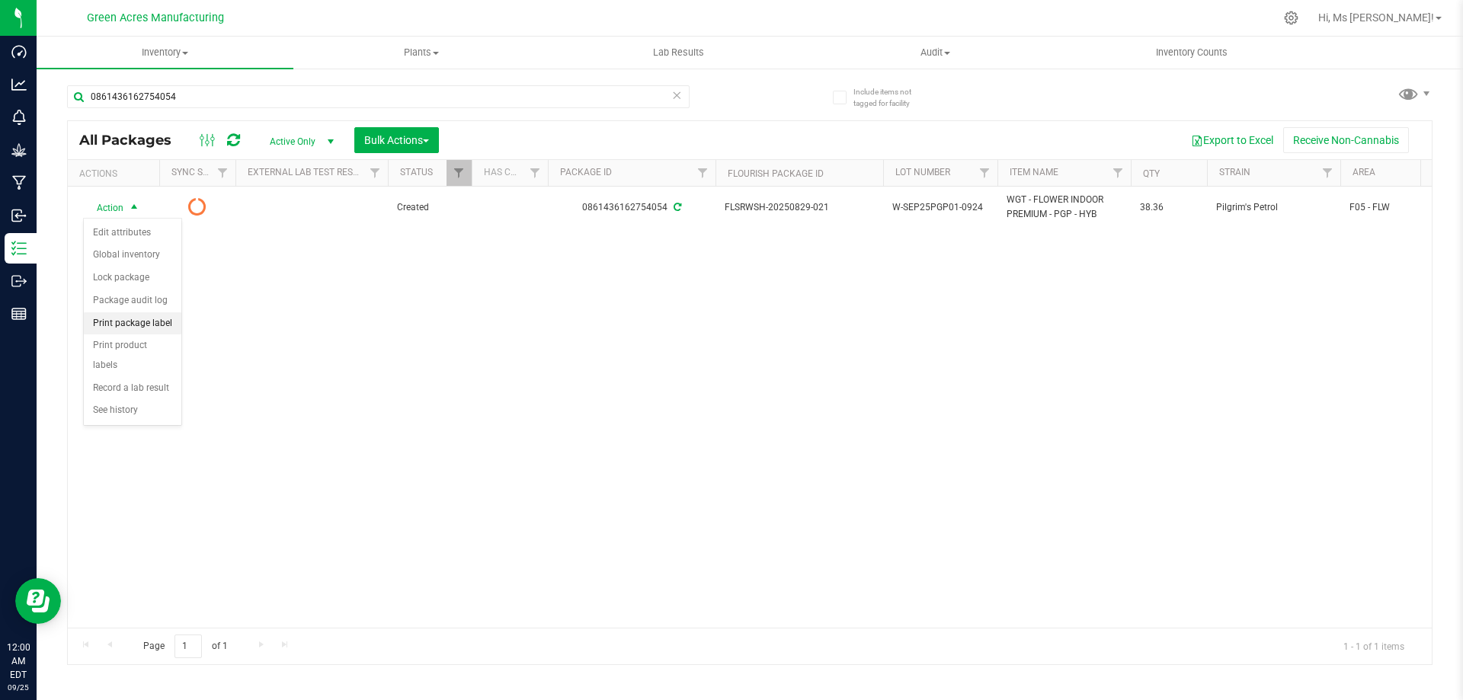
click at [153, 323] on li "Print package label" at bounding box center [133, 323] width 98 height 23
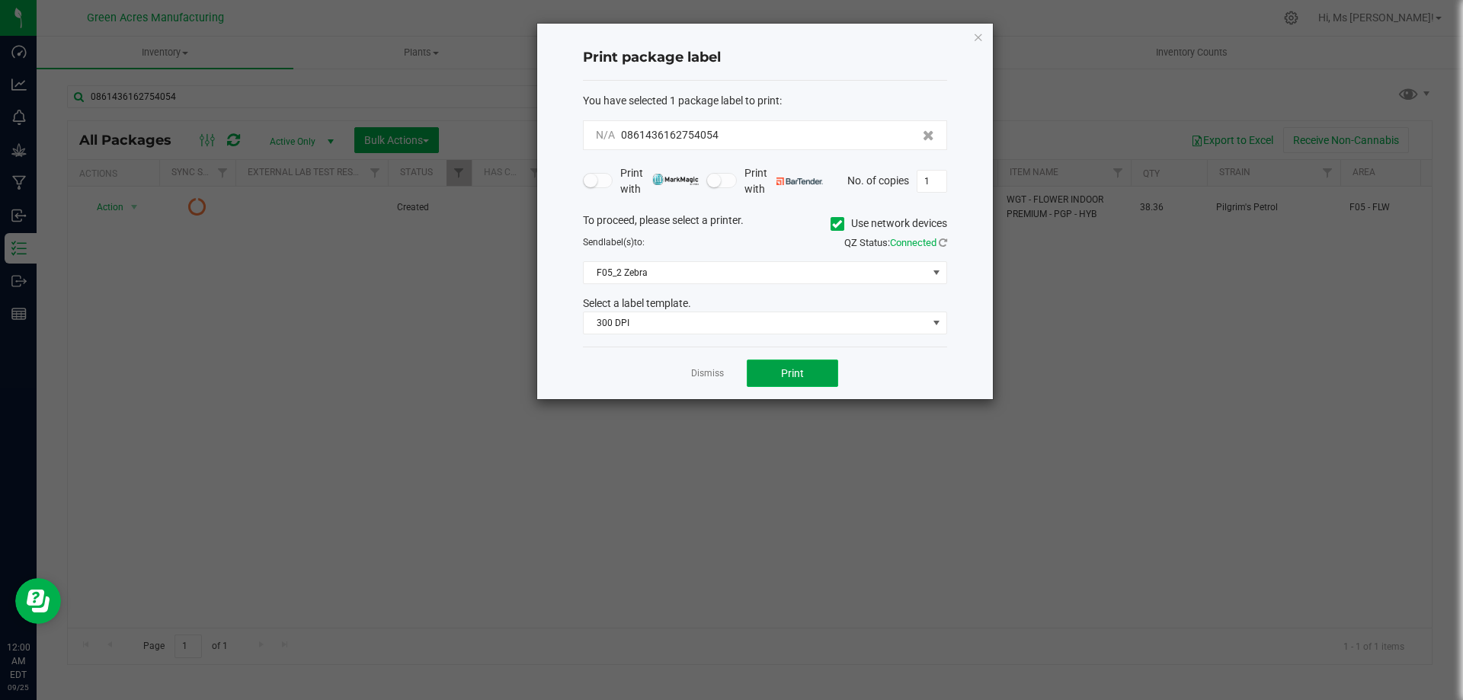
click at [803, 379] on span "Print" at bounding box center [792, 373] width 23 height 12
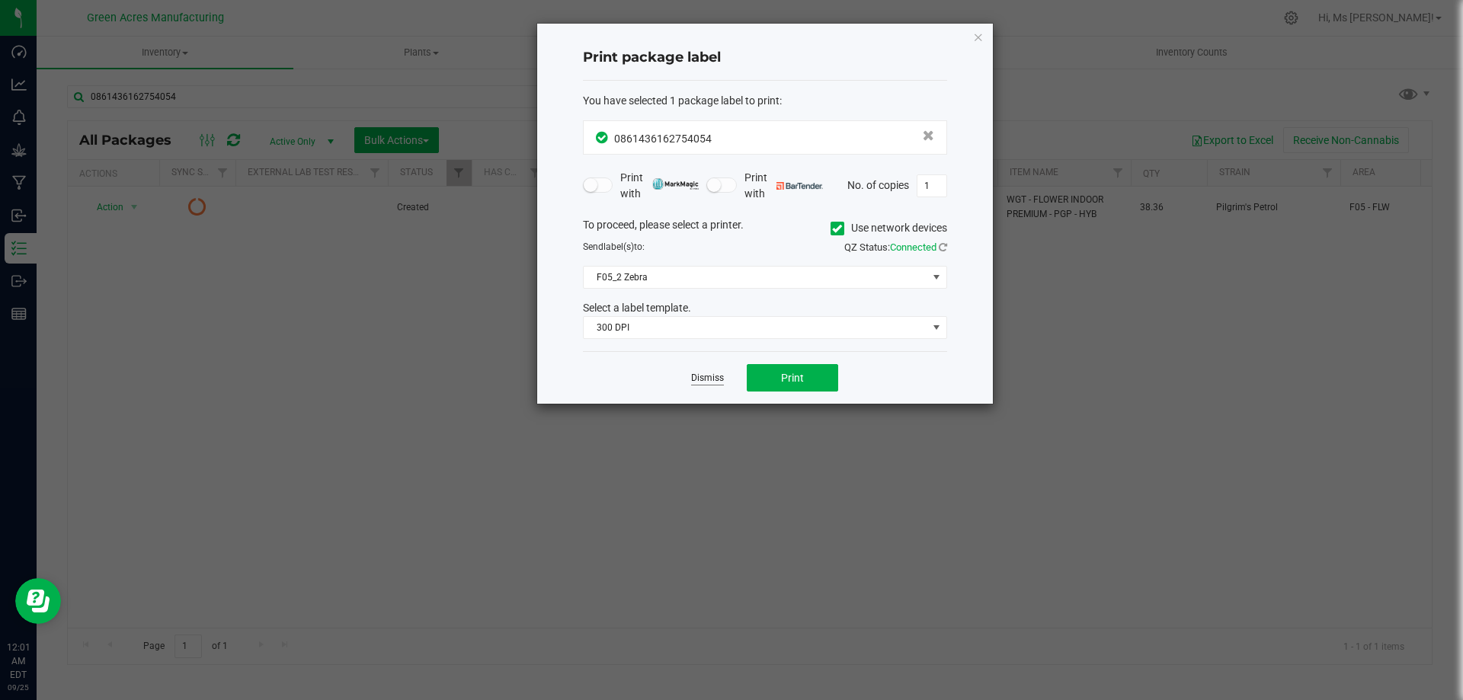
click at [717, 382] on link "Dismiss" at bounding box center [707, 378] width 33 height 13
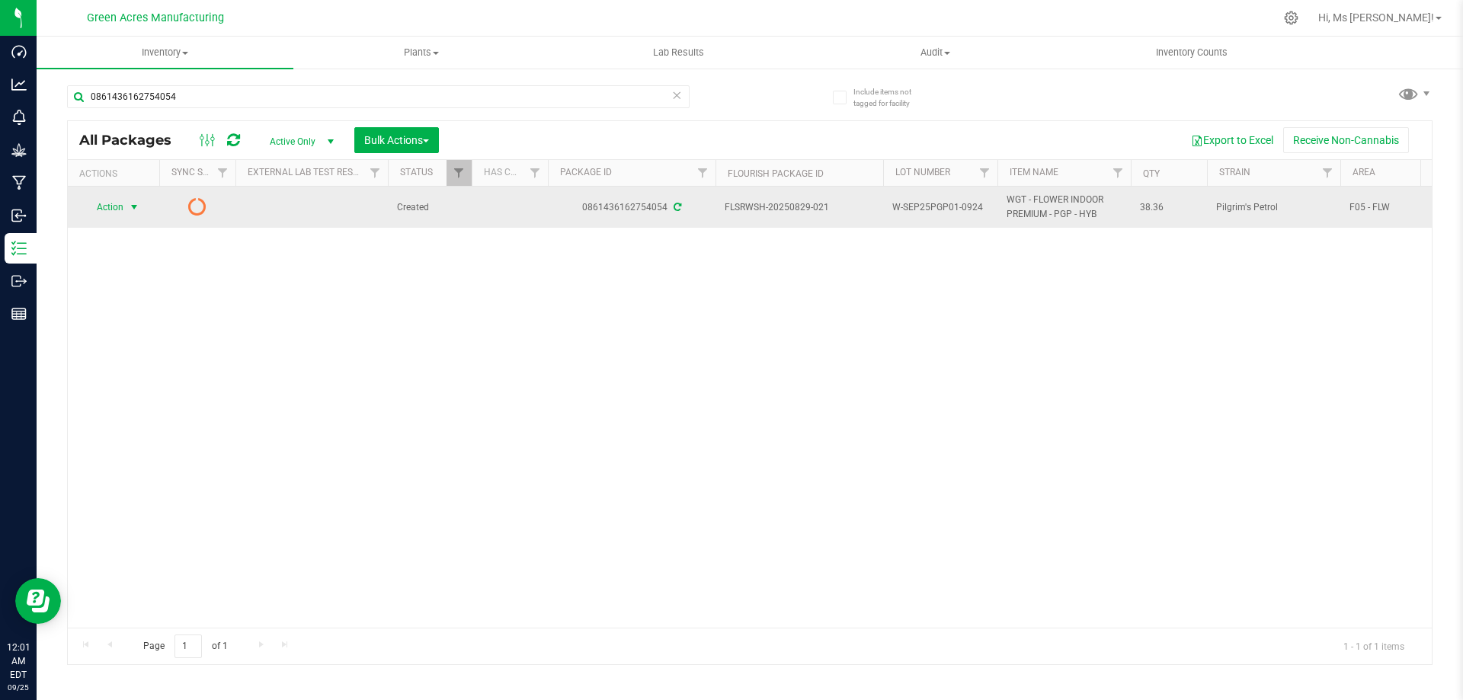
drag, startPoint x: 132, startPoint y: 208, endPoint x: 140, endPoint y: 214, distance: 10.4
click at [131, 209] on span "select" at bounding box center [134, 207] width 12 height 12
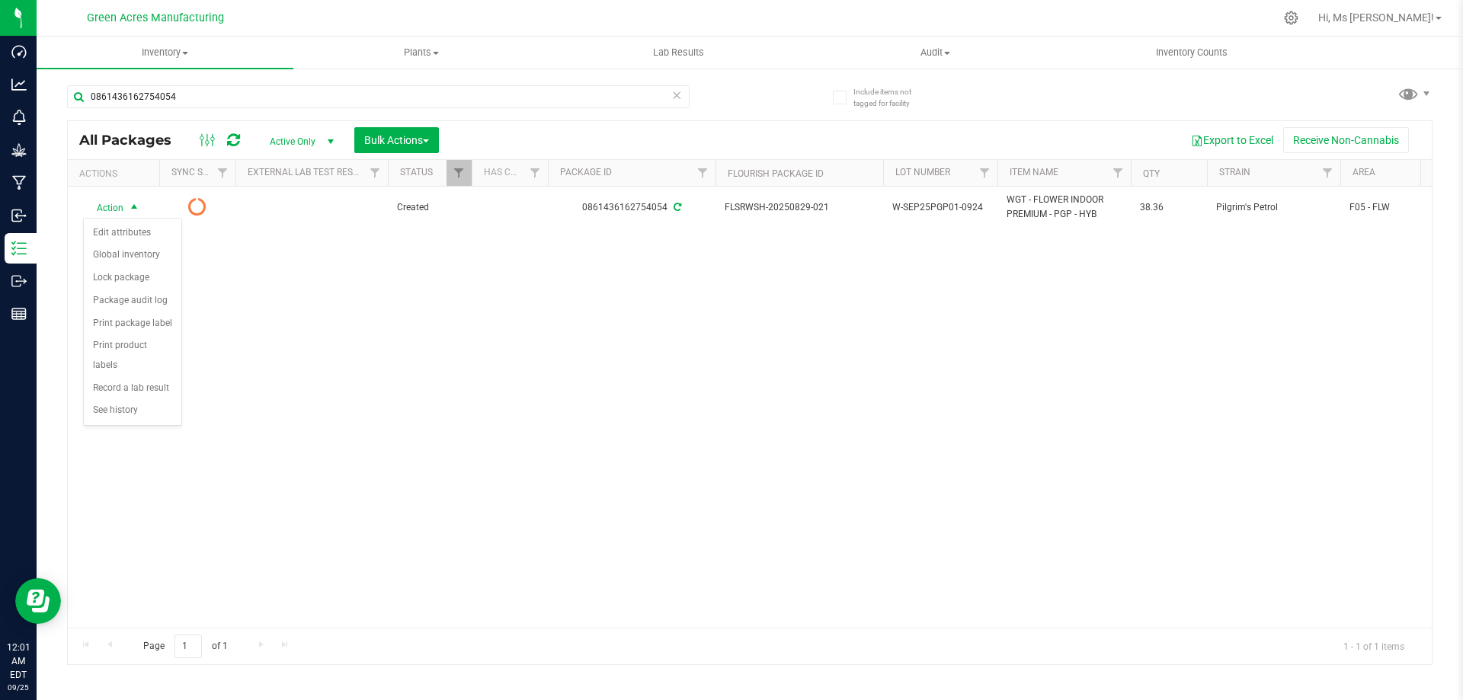
click at [241, 322] on div "Action Action Edit attributes Global inventory Lock package Package audit log P…" at bounding box center [750, 407] width 1364 height 441
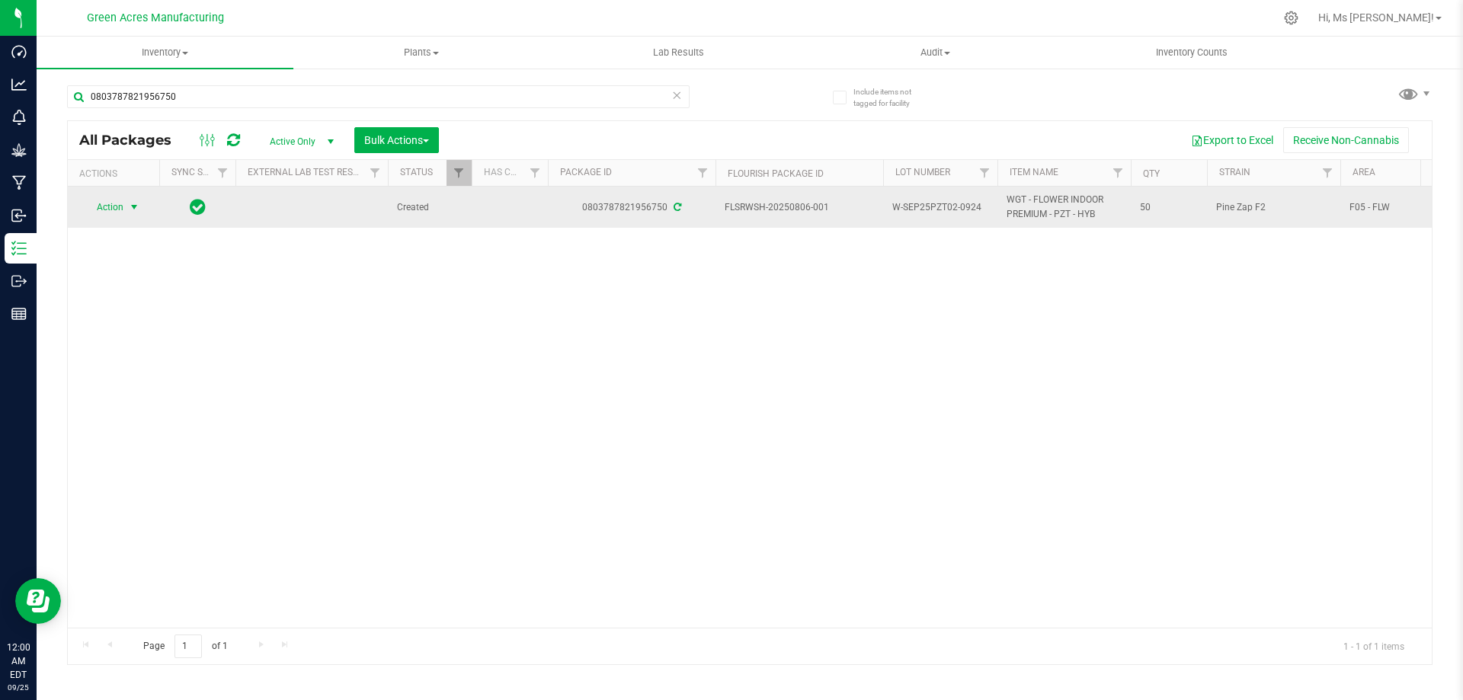
click at [123, 200] on span "Action" at bounding box center [103, 207] width 41 height 21
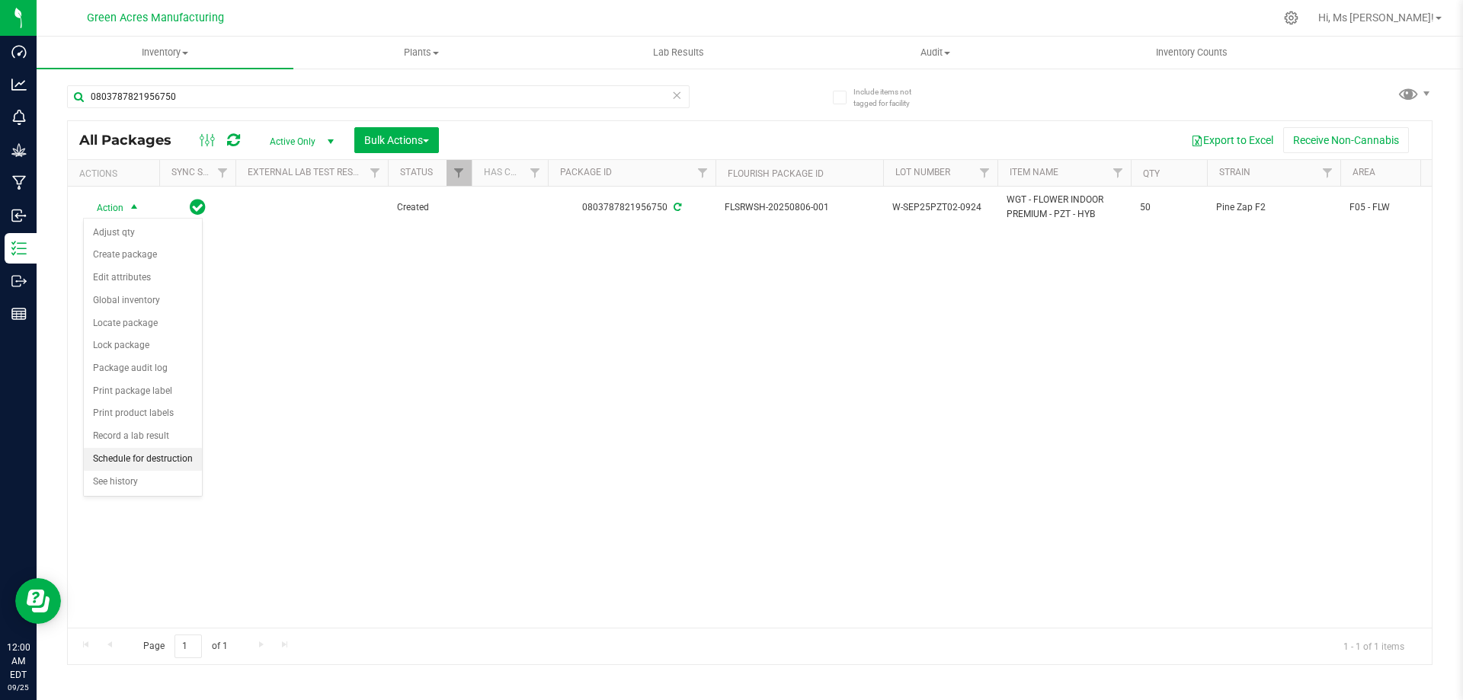
click at [162, 460] on li "Schedule for destruction" at bounding box center [143, 459] width 118 height 23
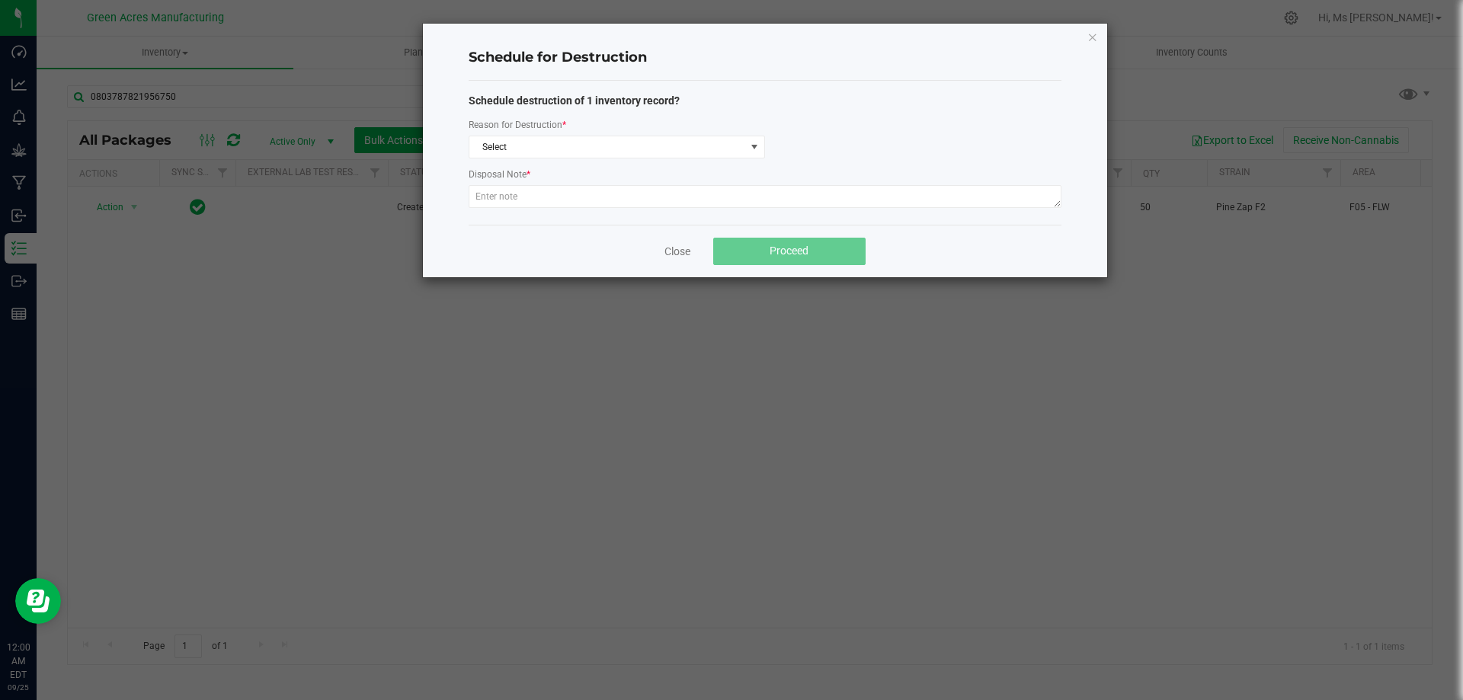
click at [636, 133] on div "Reason for Destruction *" at bounding box center [617, 126] width 296 height 19
click at [633, 152] on span "Select" at bounding box center [607, 146] width 276 height 21
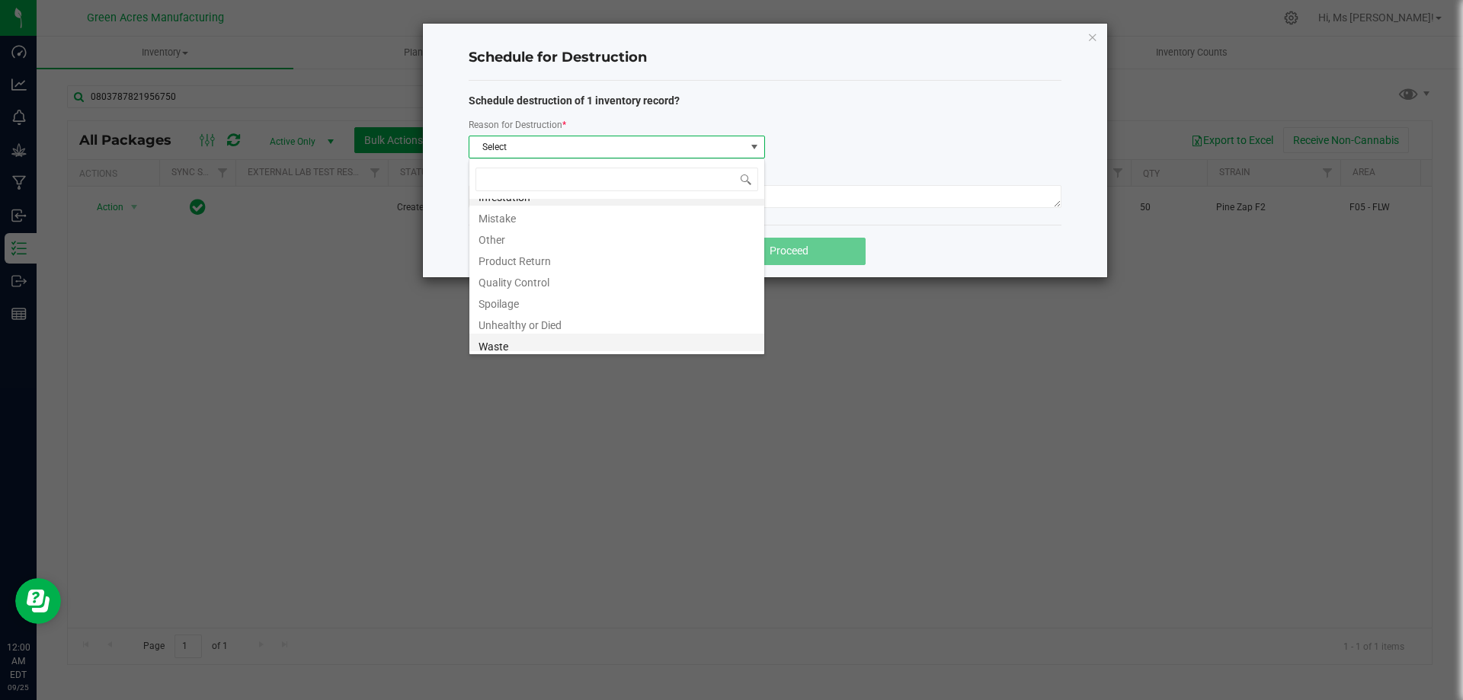
scroll to position [18, 0]
drag, startPoint x: 568, startPoint y: 345, endPoint x: 604, endPoint y: 287, distance: 68.1
click at [568, 346] on li "Waste" at bounding box center [616, 340] width 295 height 21
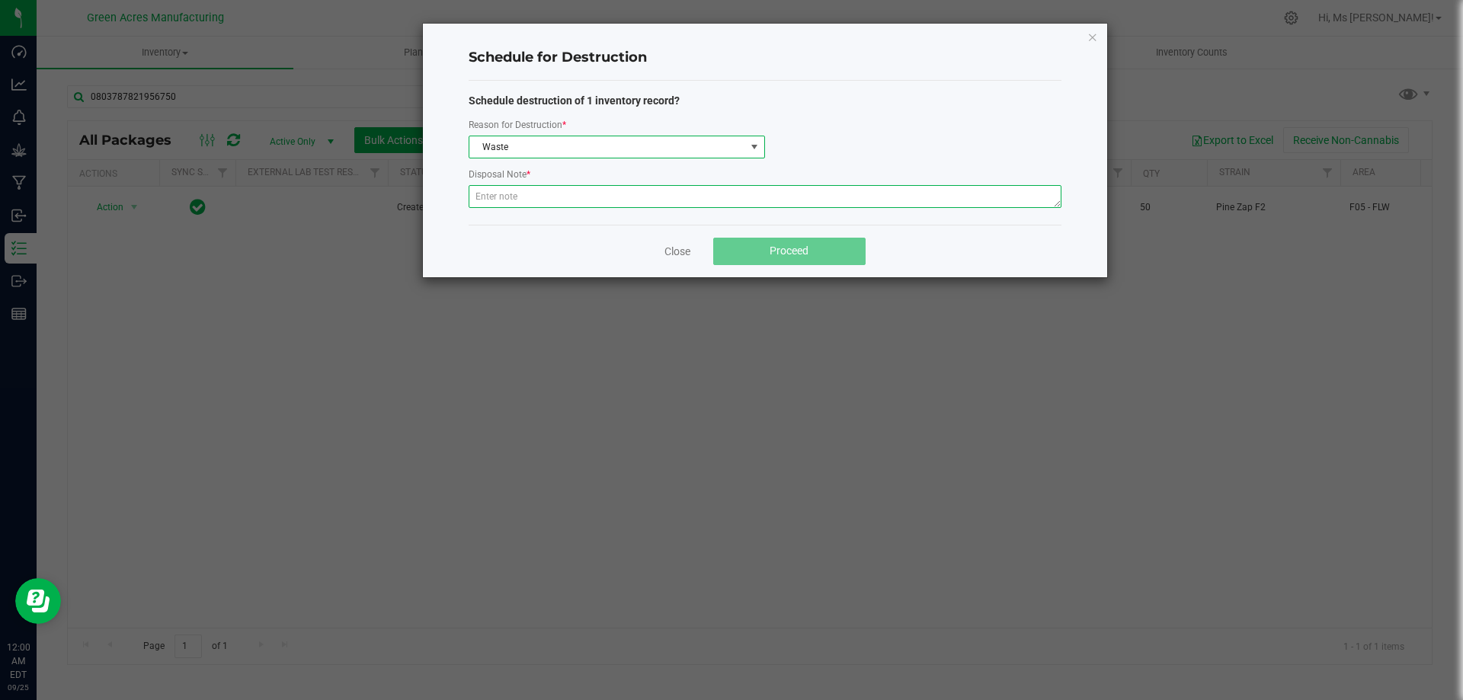
click at [604, 197] on textarea at bounding box center [765, 196] width 593 height 23
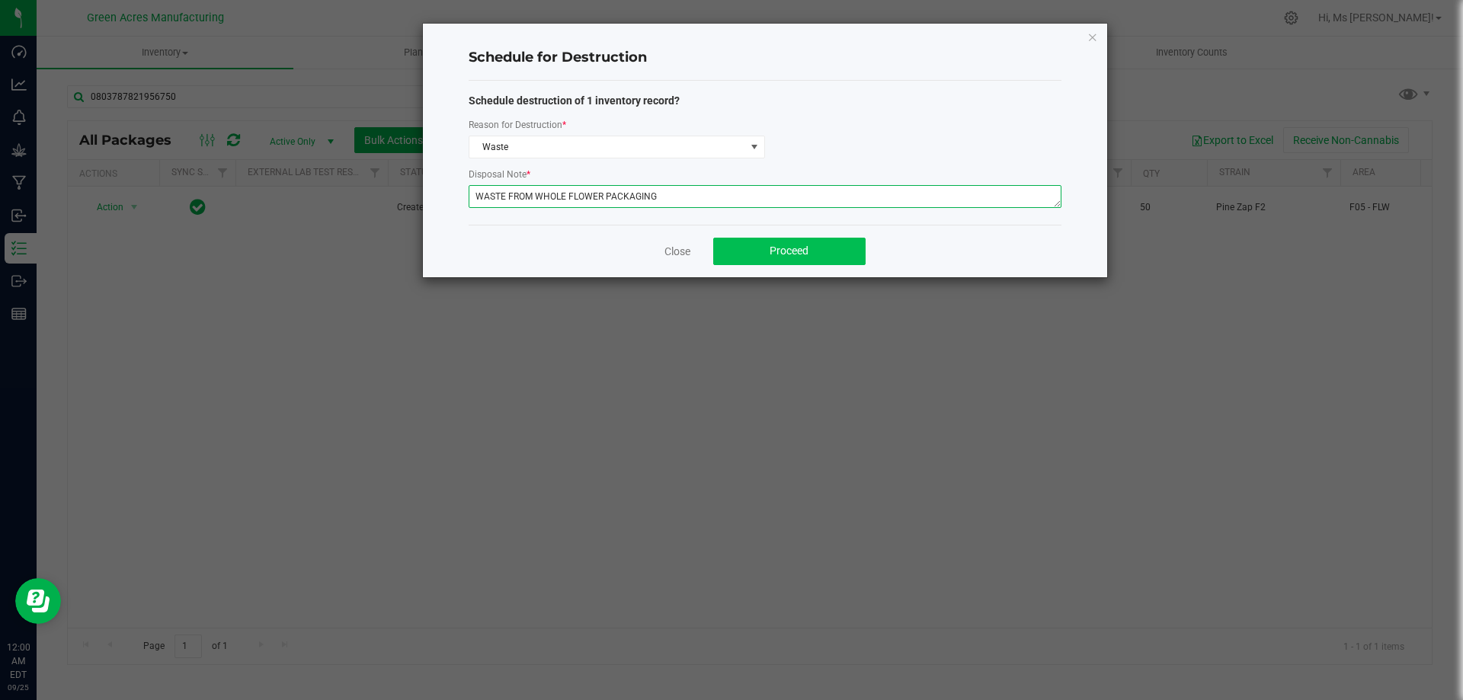
type textarea "WASTE FROM WHOLE FLOWER PACKAGING"
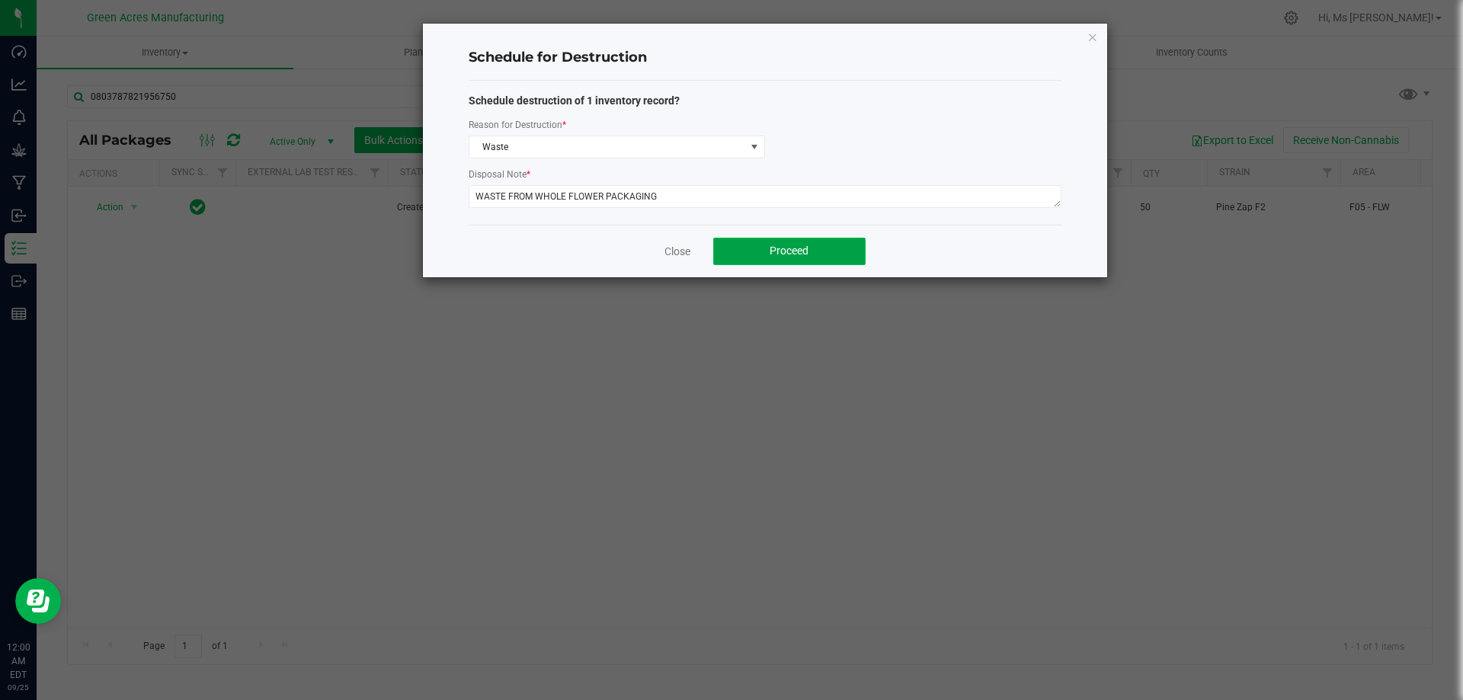
click at [761, 261] on button "Proceed" at bounding box center [789, 251] width 152 height 27
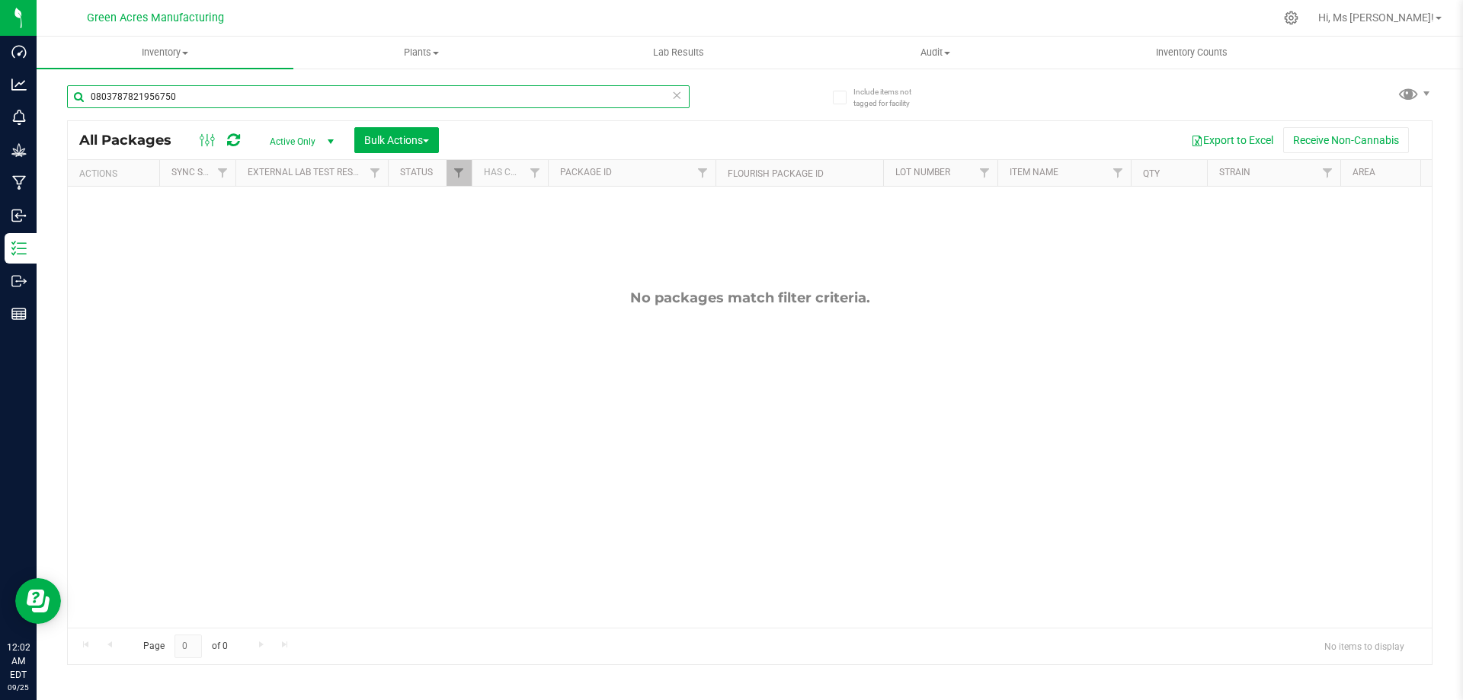
click at [272, 103] on input "0803787821956750" at bounding box center [378, 96] width 623 height 23
type input "0998276907948572"
click at [1424, 22] on span "Hi, Ms [PERSON_NAME]!" at bounding box center [1376, 17] width 116 height 12
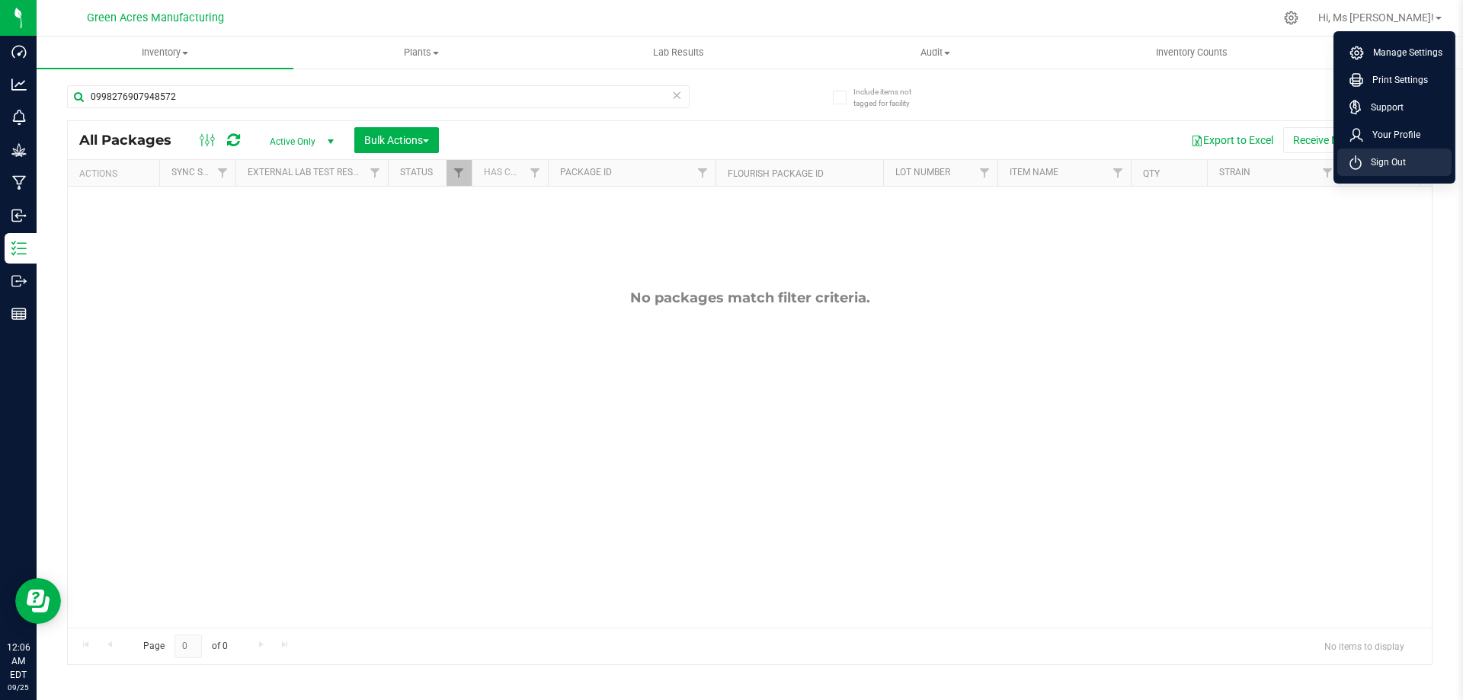
click at [1399, 162] on span "Sign Out" at bounding box center [1384, 162] width 44 height 15
